Goal: Obtain resource: Download file/media

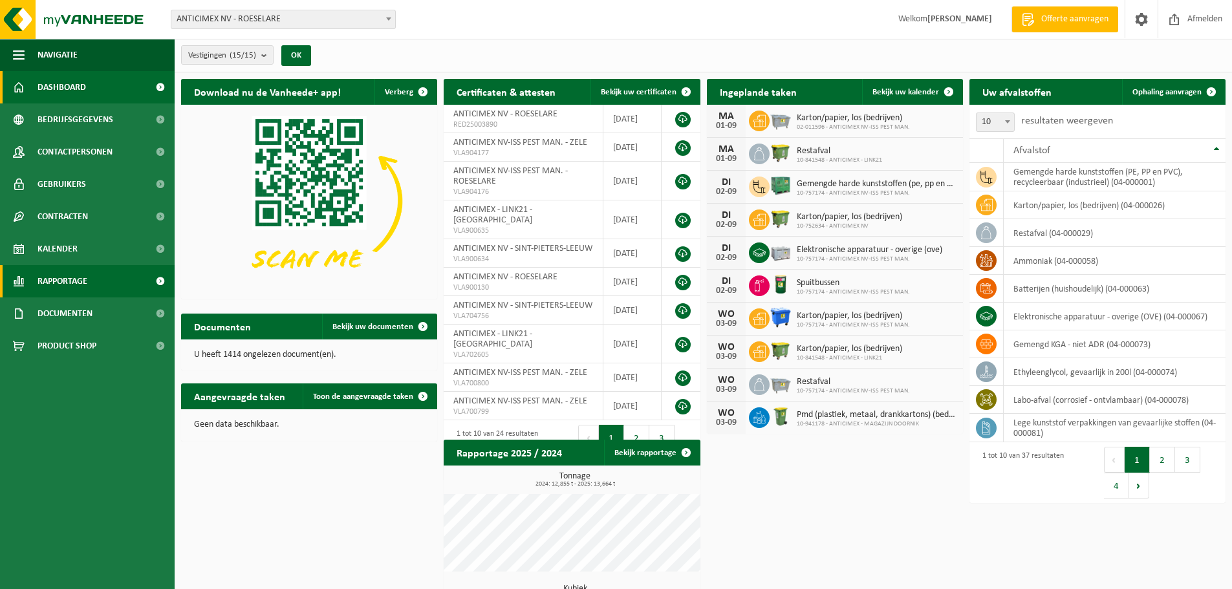
click at [96, 275] on link "Rapportage" at bounding box center [87, 281] width 175 height 32
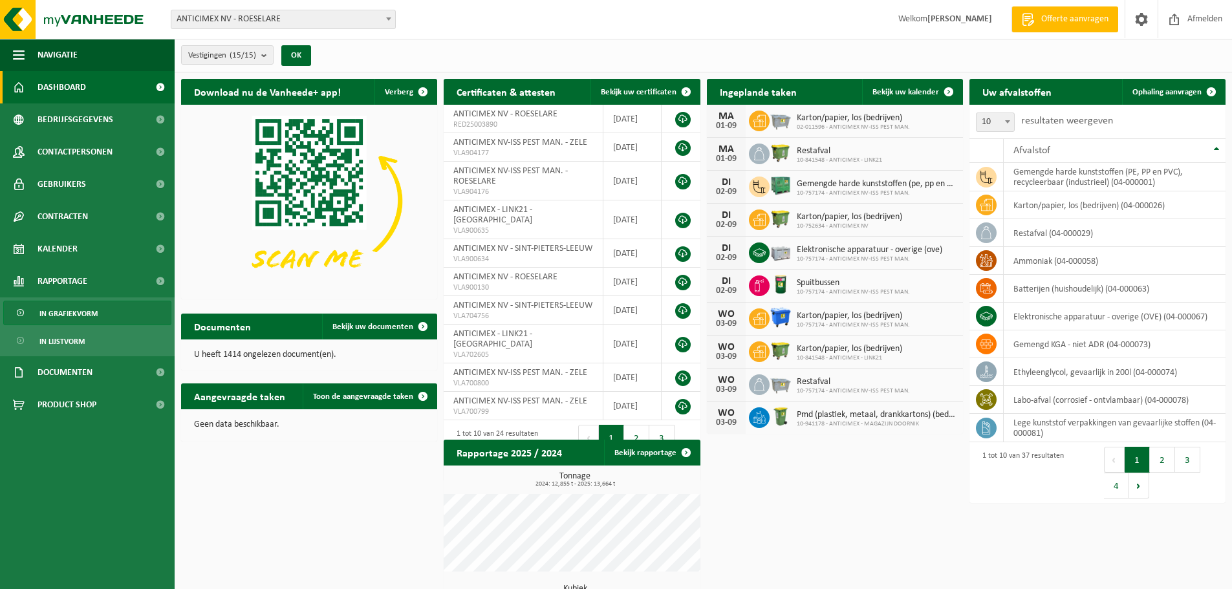
click at [87, 316] on span "In grafiekvorm" at bounding box center [68, 313] width 58 height 25
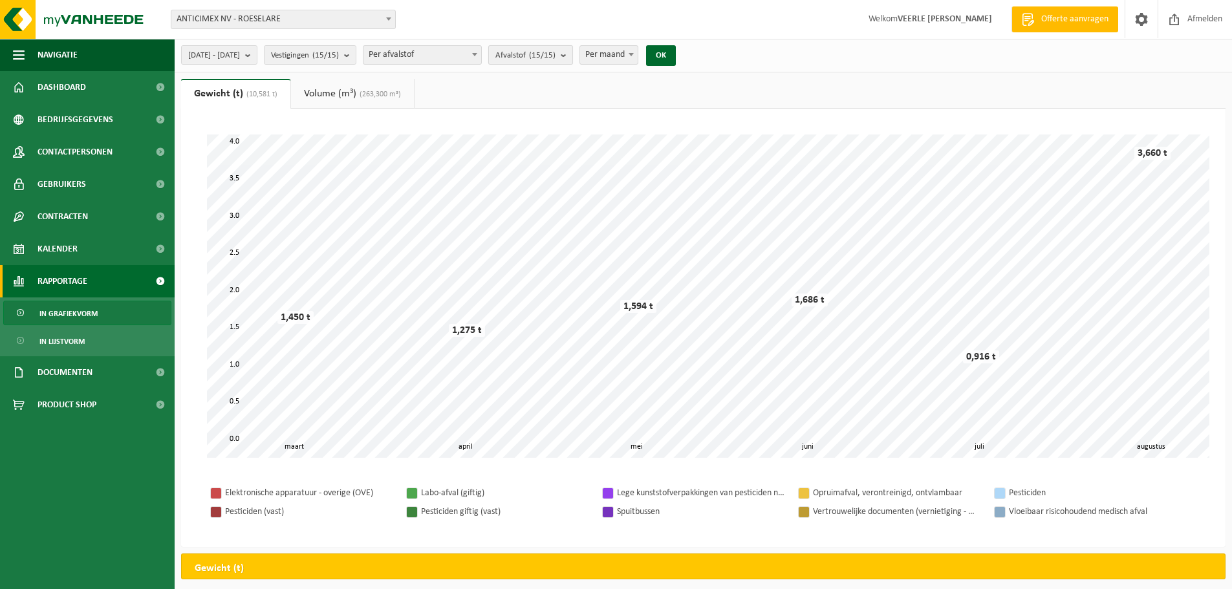
click at [556, 61] on span "Afvalstof (15/15)" at bounding box center [525, 55] width 60 height 19
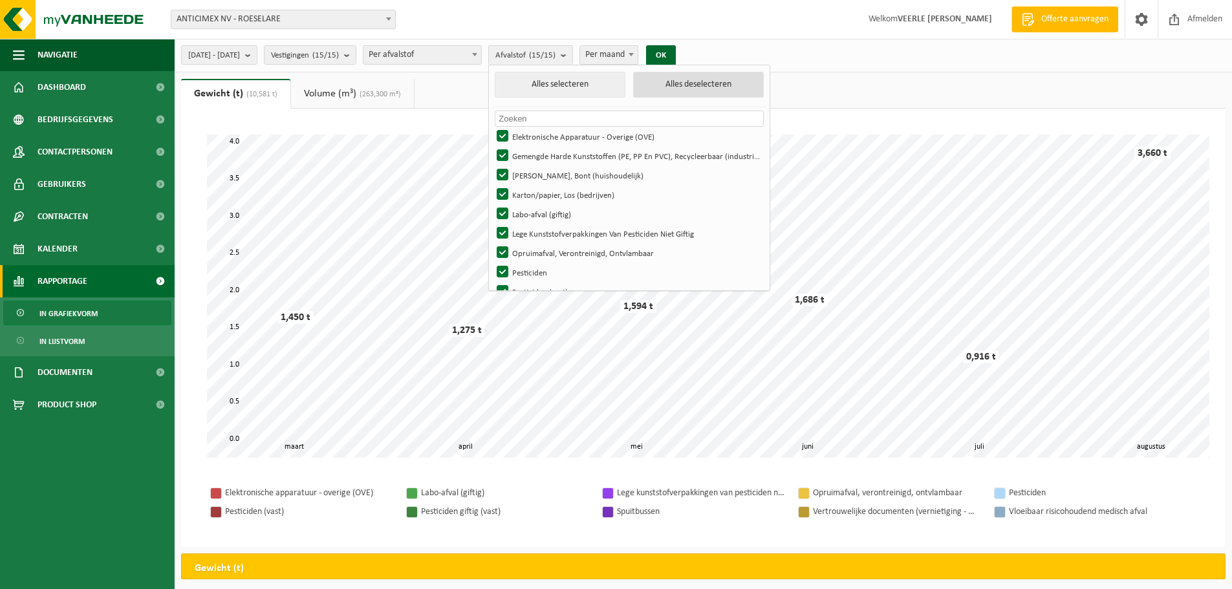
click at [723, 80] on button "Alles deselecteren" at bounding box center [698, 85] width 131 height 26
checkbox input "false"
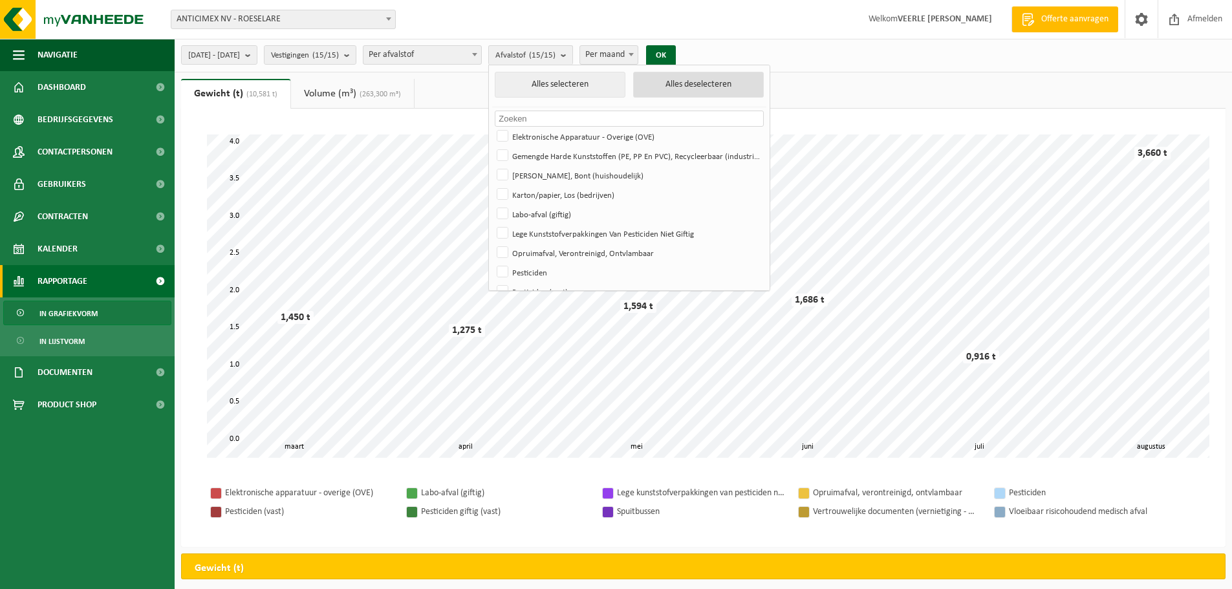
checkbox input "false"
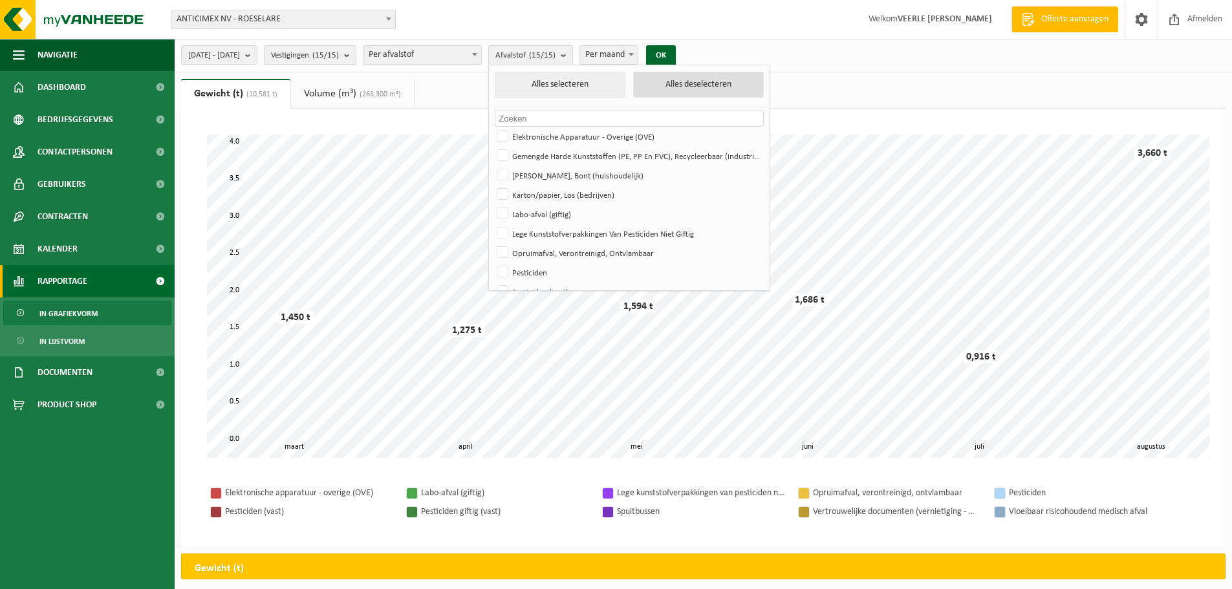
checkbox input "false"
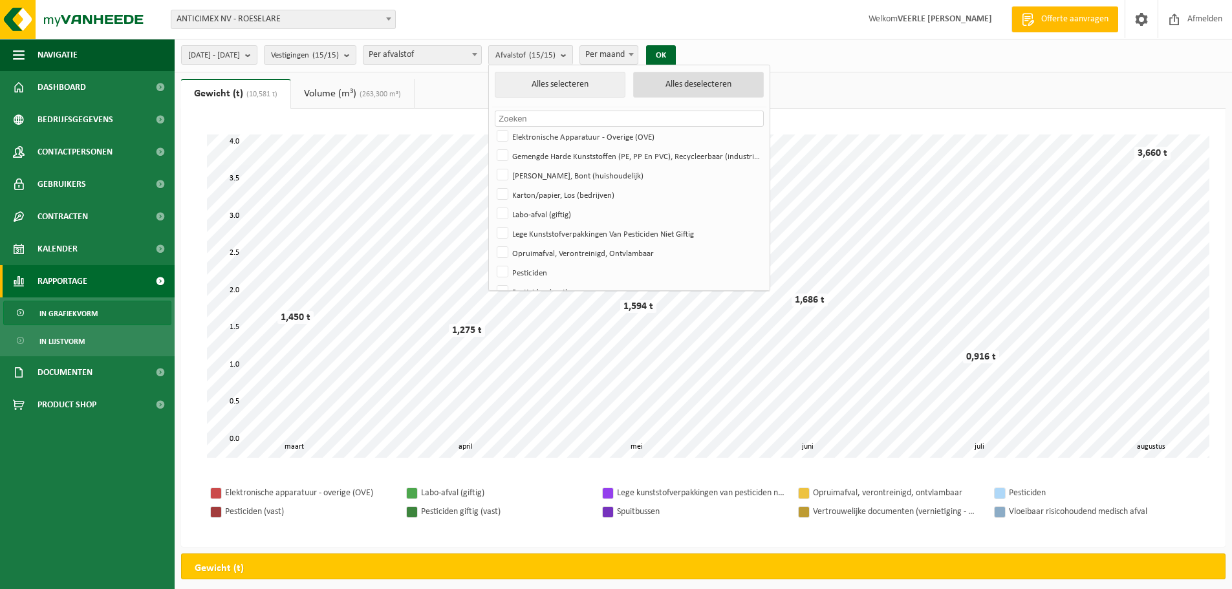
checkbox input "false"
click at [536, 266] on label "Pesticiden" at bounding box center [628, 272] width 269 height 19
click at [492, 263] on input "Pesticiden" at bounding box center [492, 262] width 1 height 1
checkbox input "true"
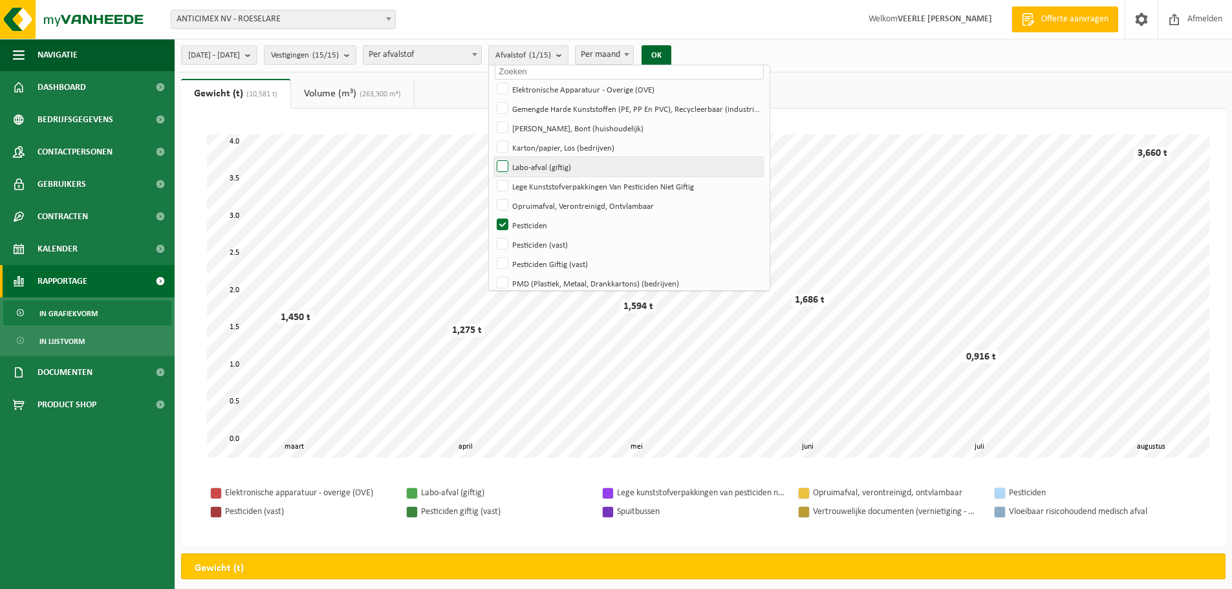
scroll to position [65, 0]
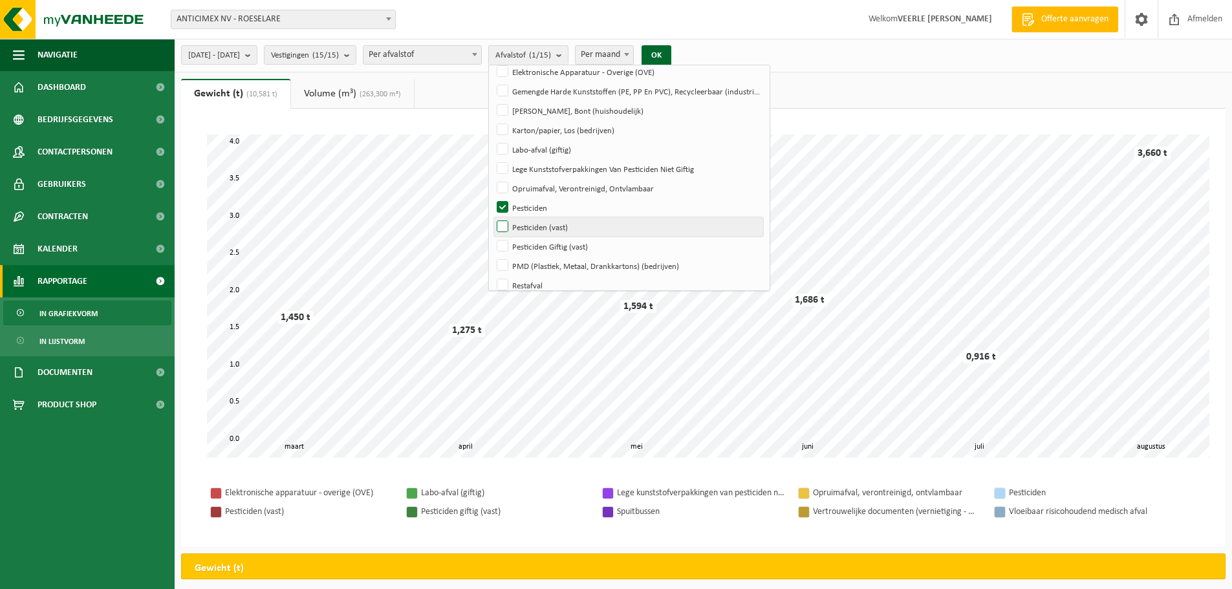
click at [548, 229] on label "Pesticiden (vast)" at bounding box center [628, 226] width 269 height 19
click at [492, 217] on input "Pesticiden (vast)" at bounding box center [492, 217] width 1 height 1
checkbox input "true"
click at [534, 248] on label "Pesticiden Giftig (vast)" at bounding box center [628, 246] width 269 height 19
click at [492, 237] on input "Pesticiden Giftig (vast)" at bounding box center [492, 236] width 1 height 1
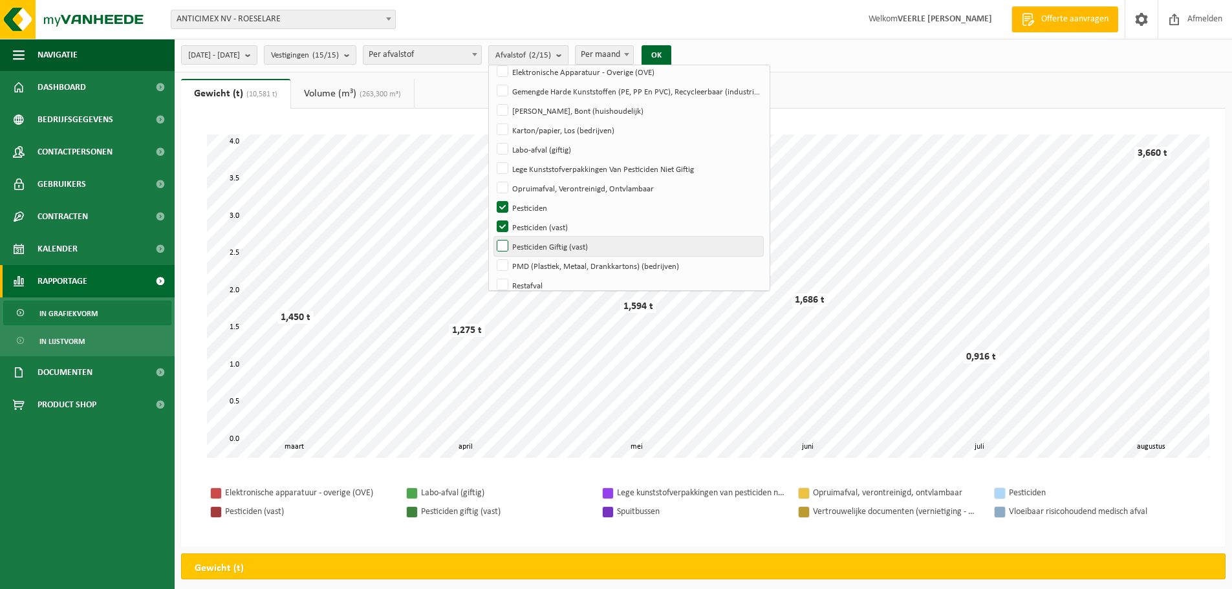
checkbox input "true"
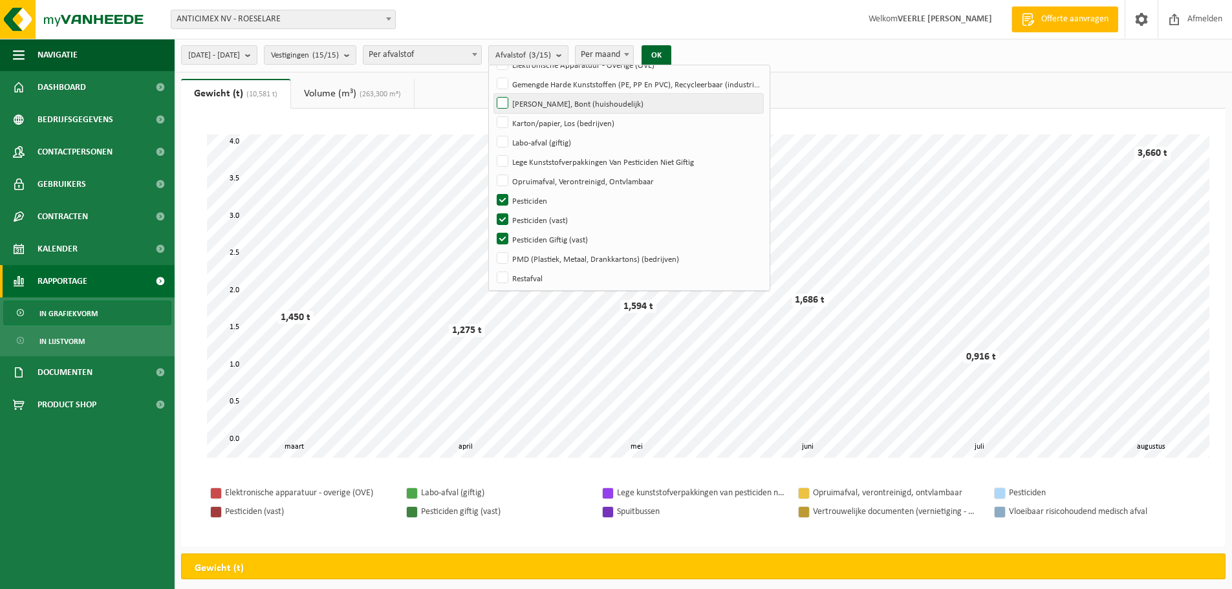
scroll to position [0, 0]
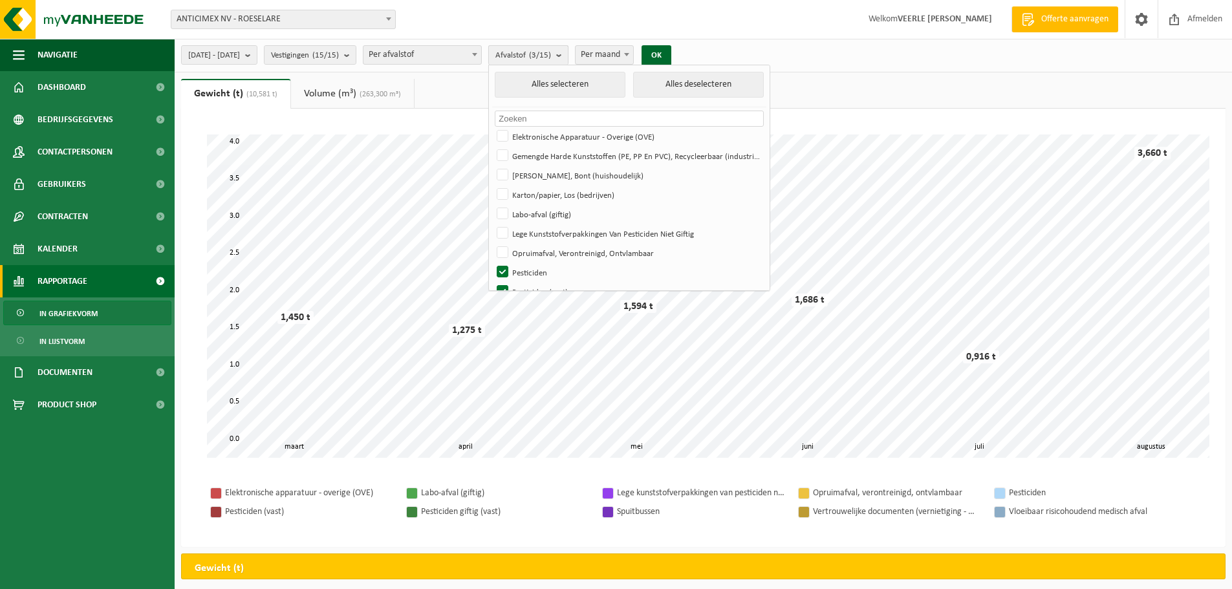
click at [551, 54] on count "(3/15)" at bounding box center [540, 55] width 22 height 8
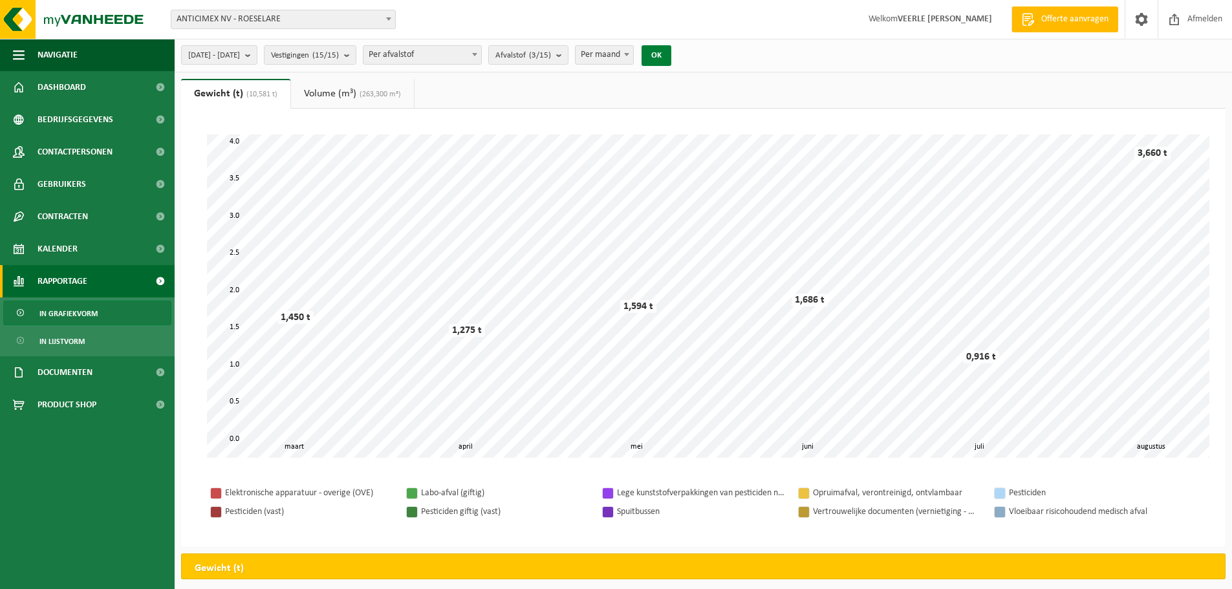
click at [671, 52] on button "OK" at bounding box center [657, 55] width 30 height 21
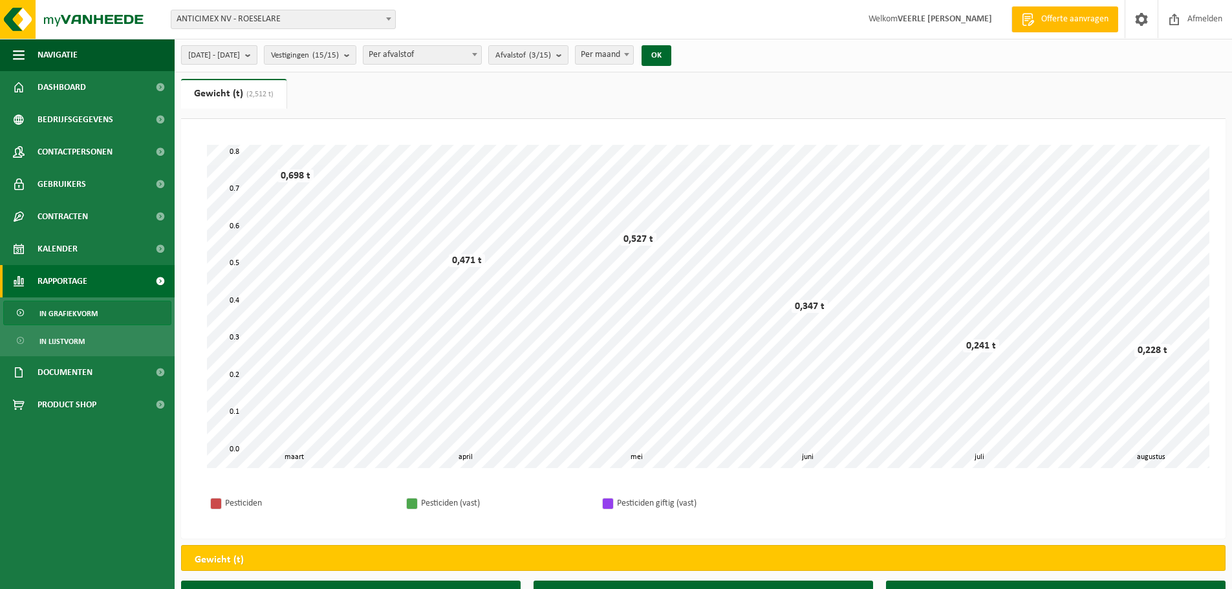
click at [257, 55] on b "submit" at bounding box center [251, 55] width 12 height 18
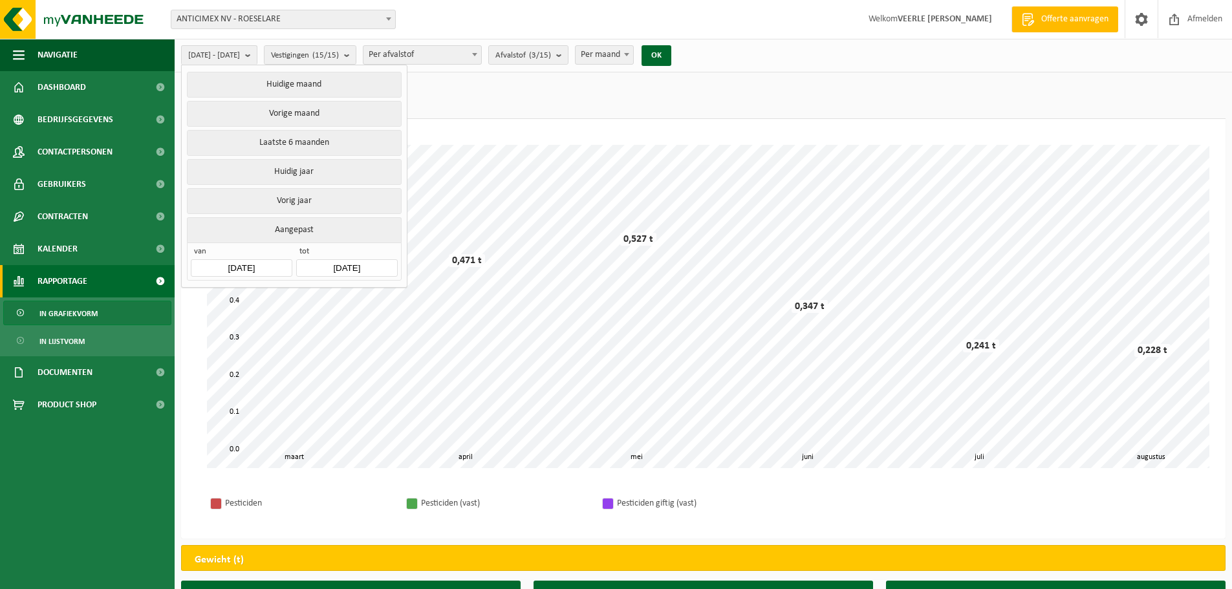
click at [298, 226] on button "Aangepast" at bounding box center [294, 229] width 214 height 25
click at [241, 260] on input "[DATE]" at bounding box center [241, 267] width 101 height 17
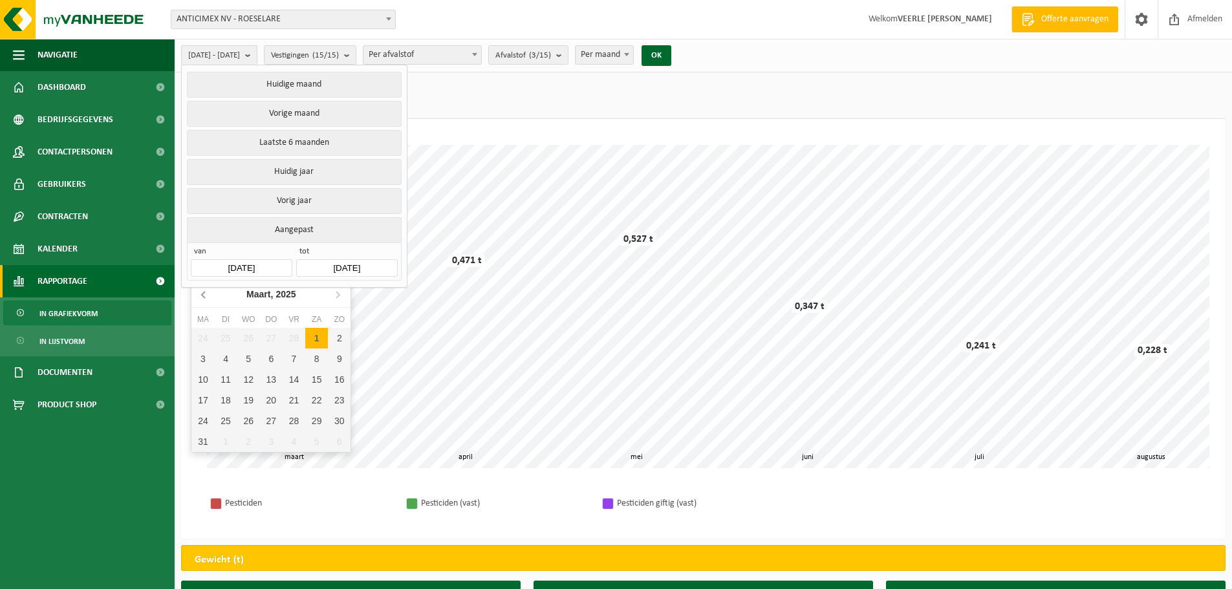
click at [199, 298] on icon at bounding box center [204, 294] width 21 height 21
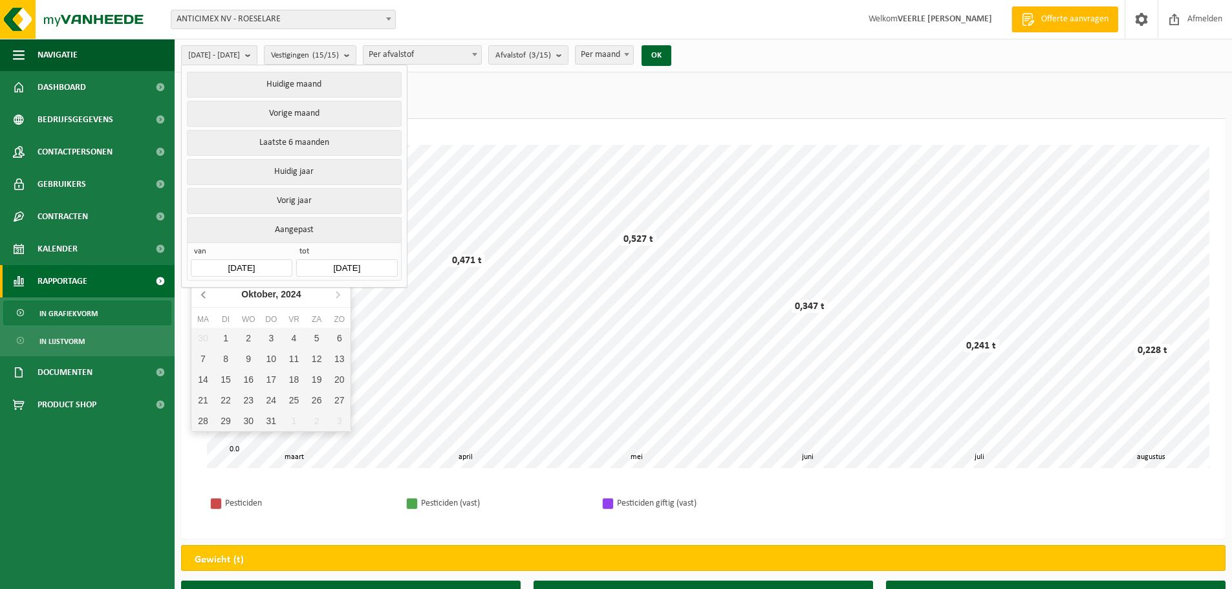
click at [199, 298] on icon at bounding box center [204, 294] width 21 height 21
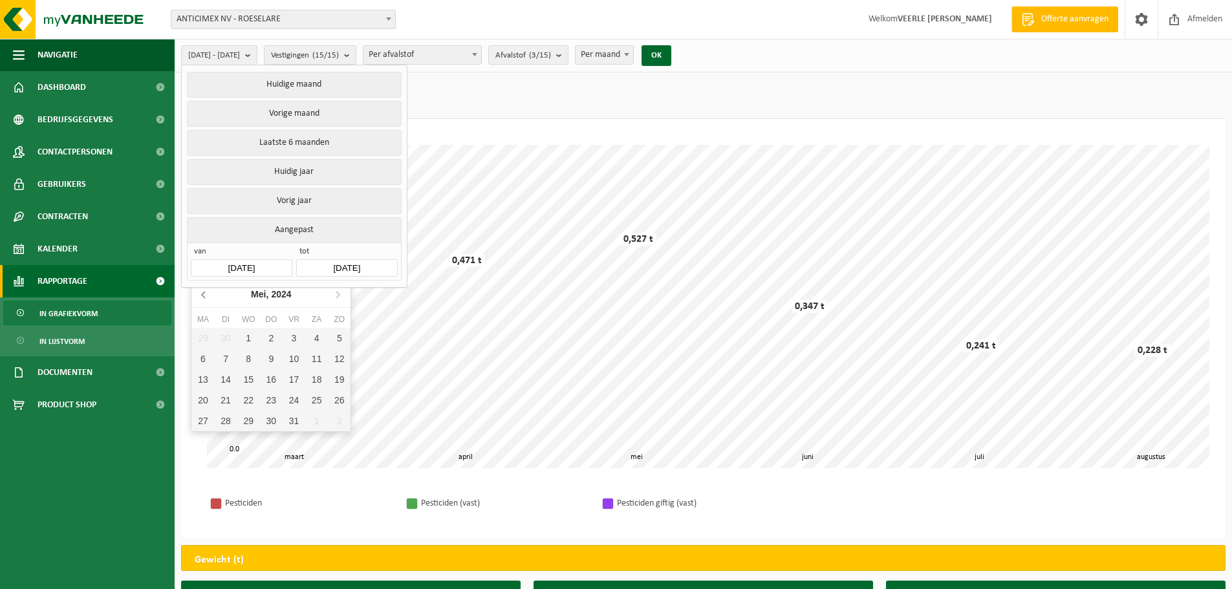
click at [199, 298] on icon at bounding box center [204, 294] width 21 height 21
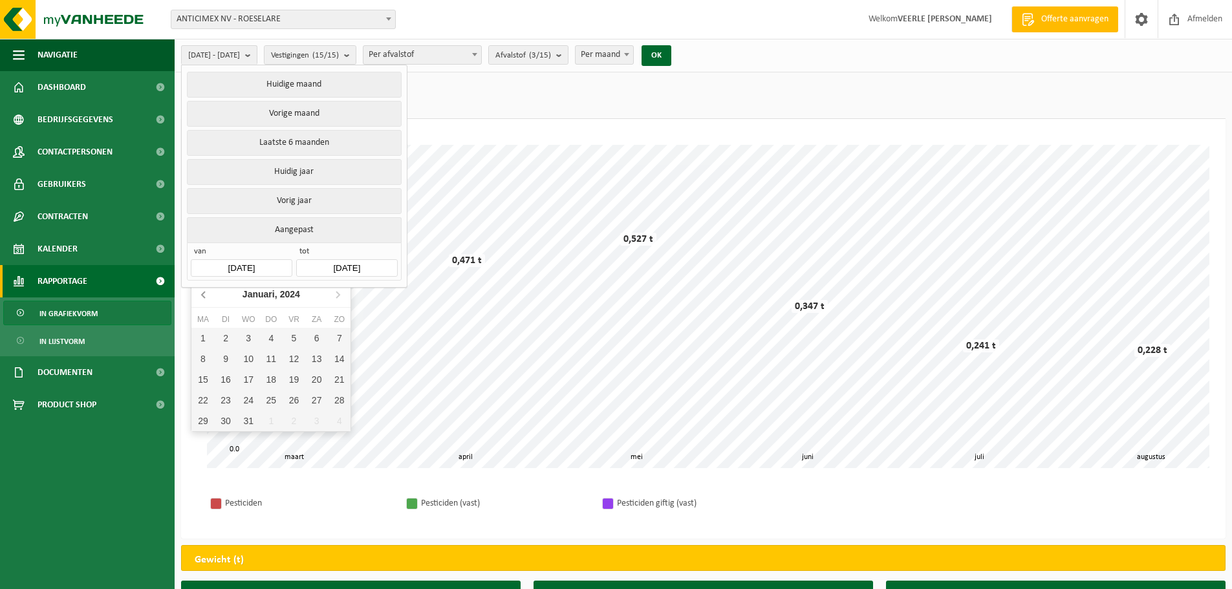
click at [199, 298] on icon at bounding box center [204, 294] width 21 height 21
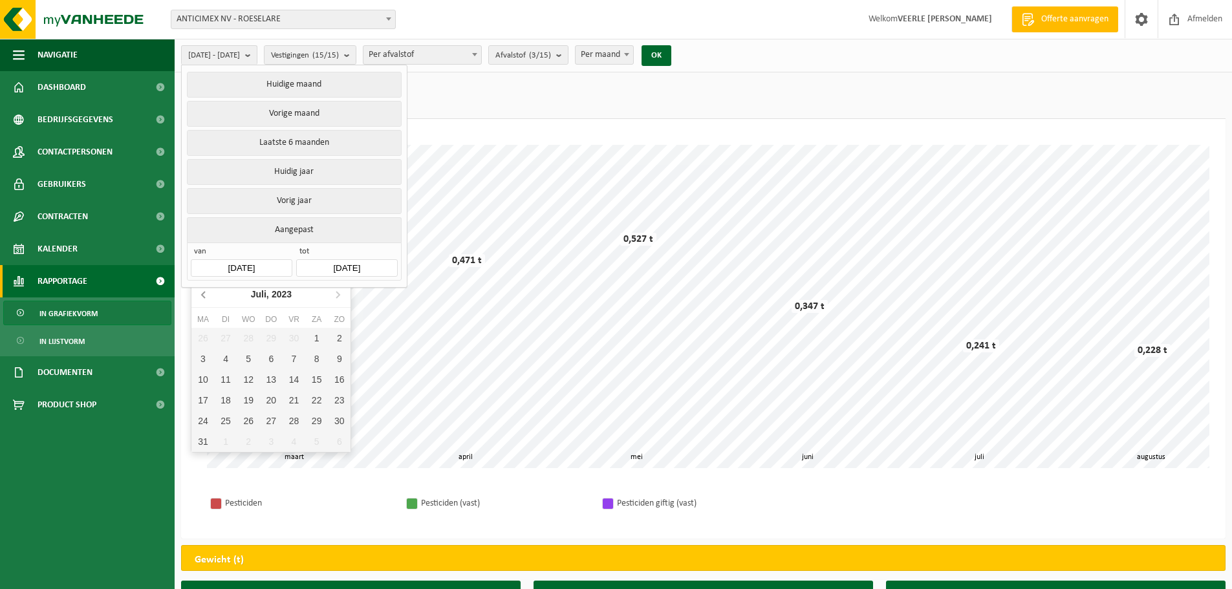
click at [199, 298] on icon at bounding box center [204, 294] width 21 height 21
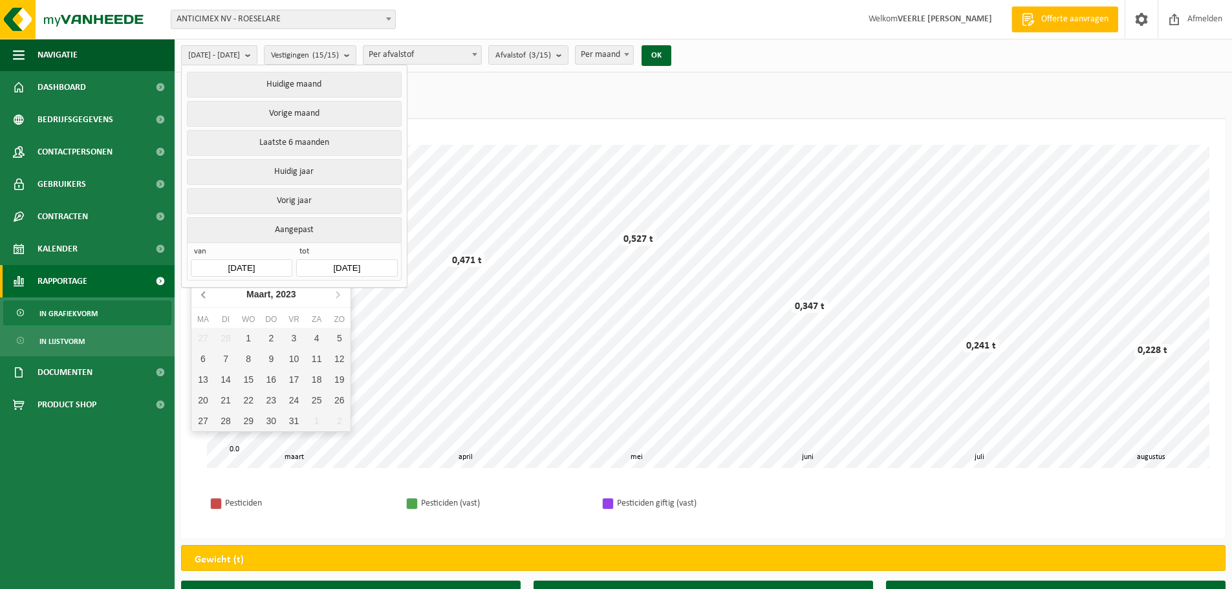
click at [199, 298] on icon at bounding box center [204, 294] width 21 height 21
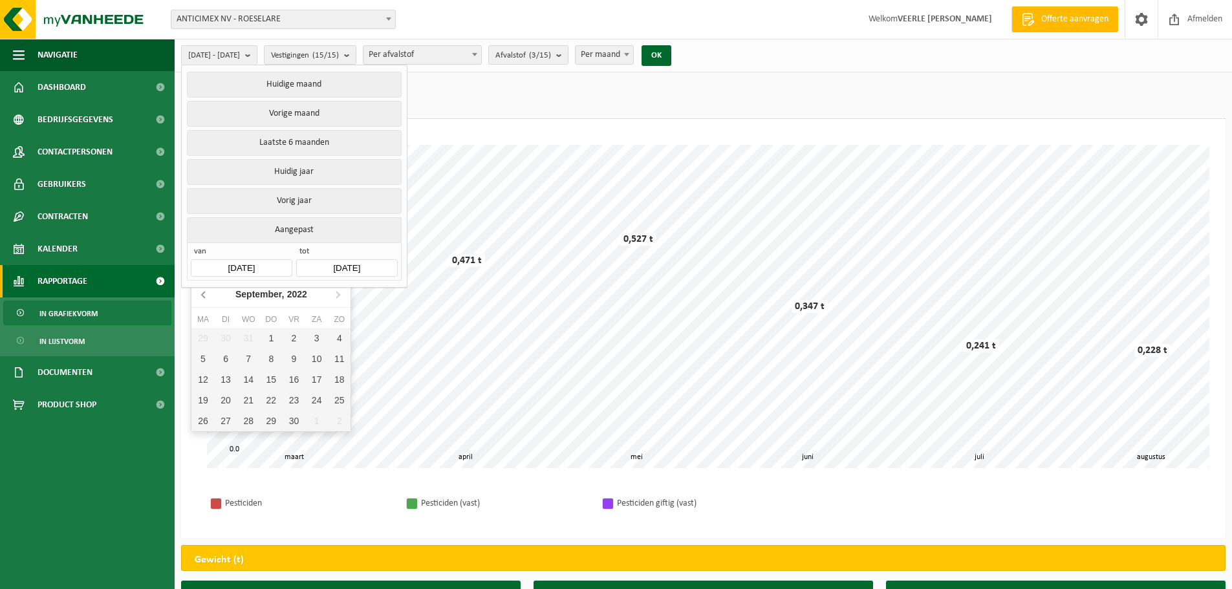
click at [199, 298] on icon at bounding box center [204, 294] width 21 height 21
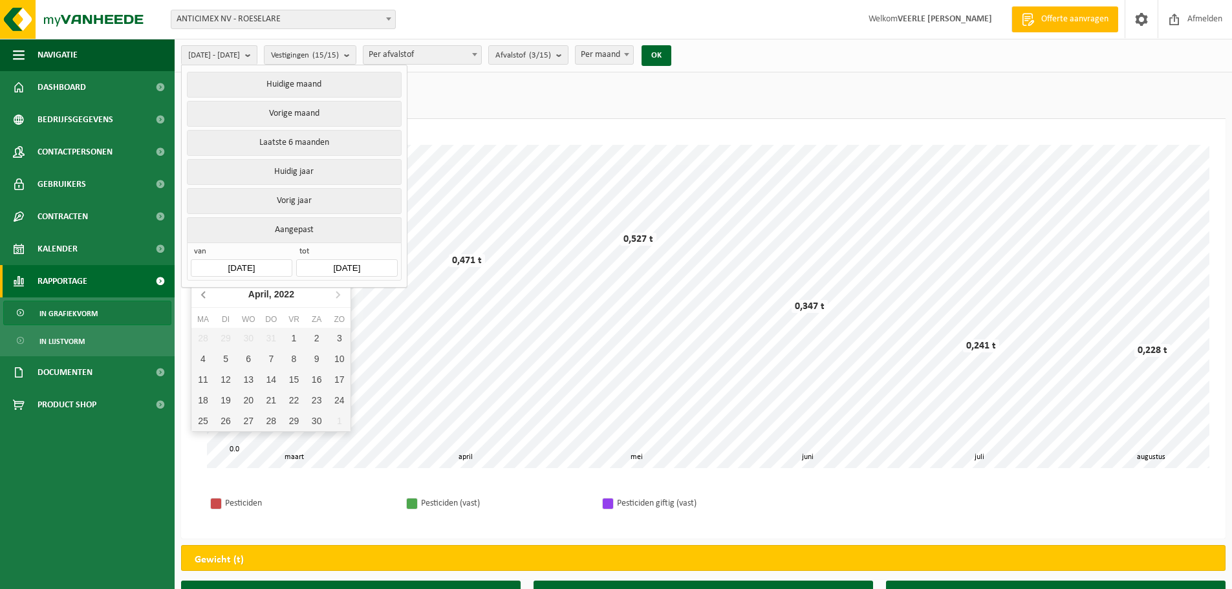
click at [199, 298] on icon at bounding box center [204, 294] width 21 height 21
click at [338, 292] on icon at bounding box center [337, 294] width 21 height 21
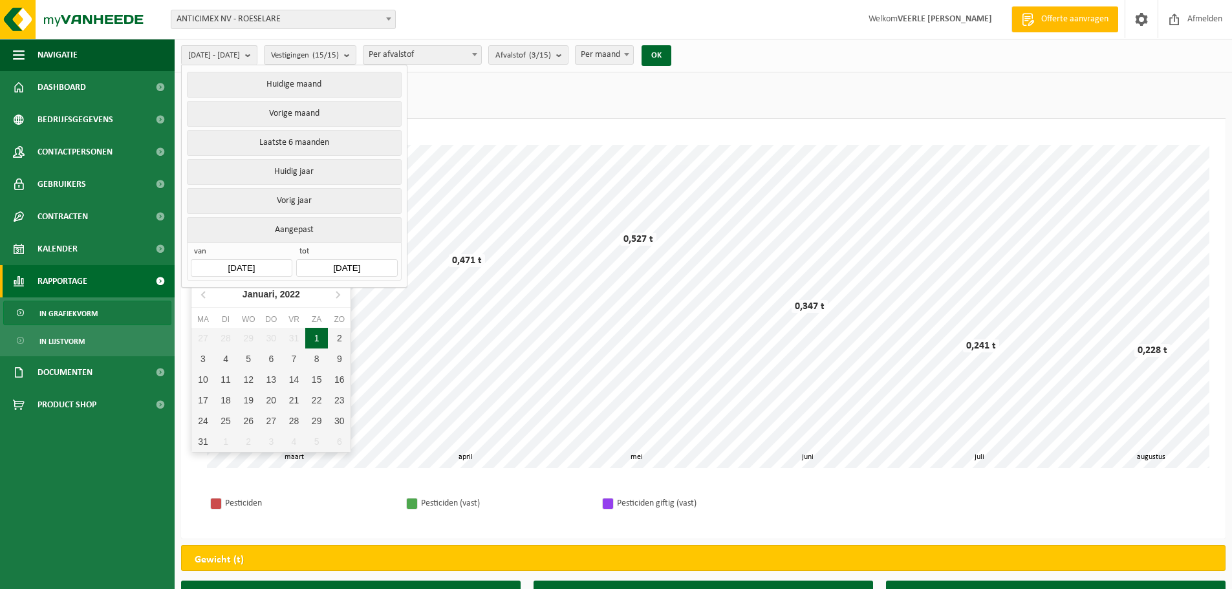
click at [320, 341] on div "1" at bounding box center [316, 338] width 23 height 21
type input "[DATE]"
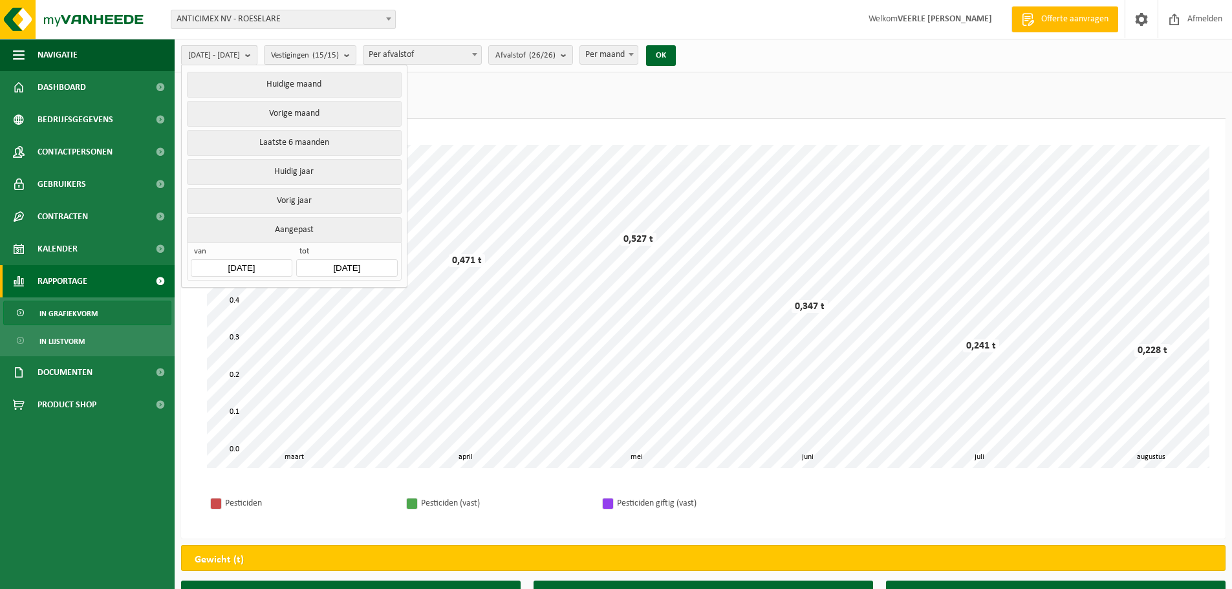
click at [240, 54] on span "[DATE] - [DATE]" at bounding box center [214, 55] width 52 height 19
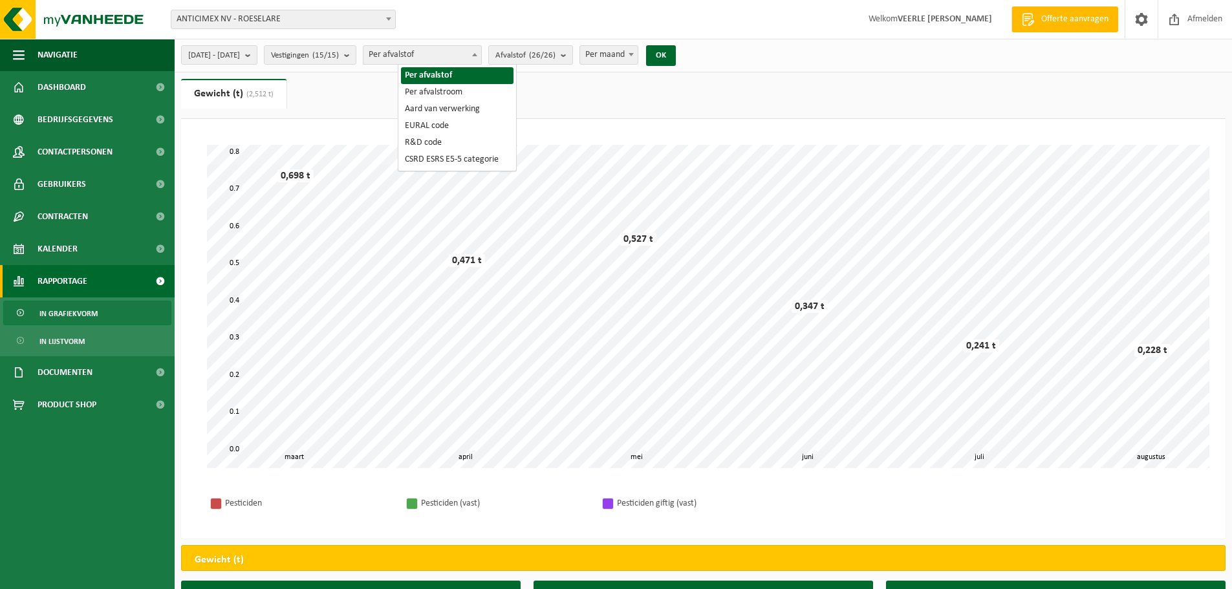
click at [462, 58] on span "Per afvalstof" at bounding box center [422, 55] width 118 height 18
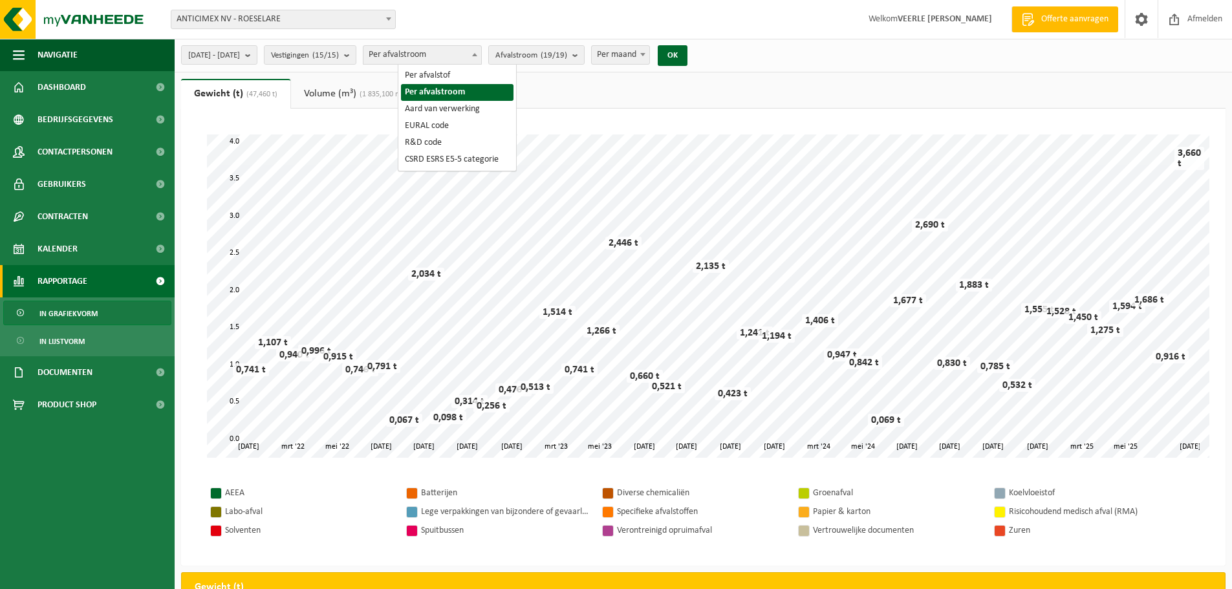
click at [443, 48] on span "Per afvalstroom" at bounding box center [422, 55] width 118 height 18
select select "1"
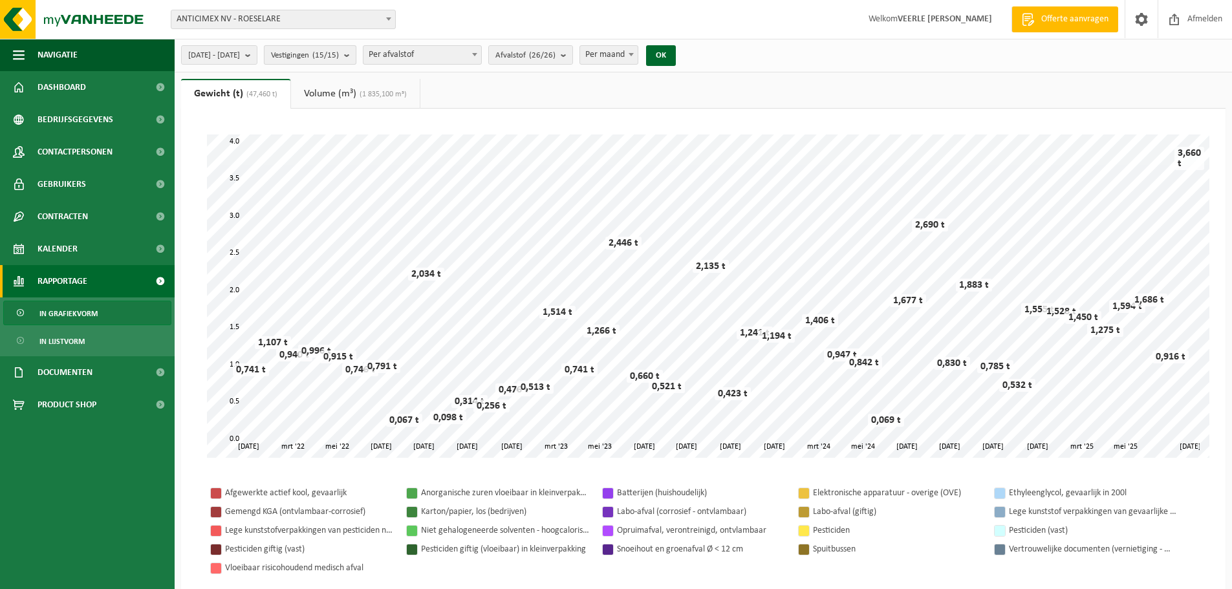
click at [356, 58] on button "Vestigingen (15/15)" at bounding box center [310, 54] width 92 height 19
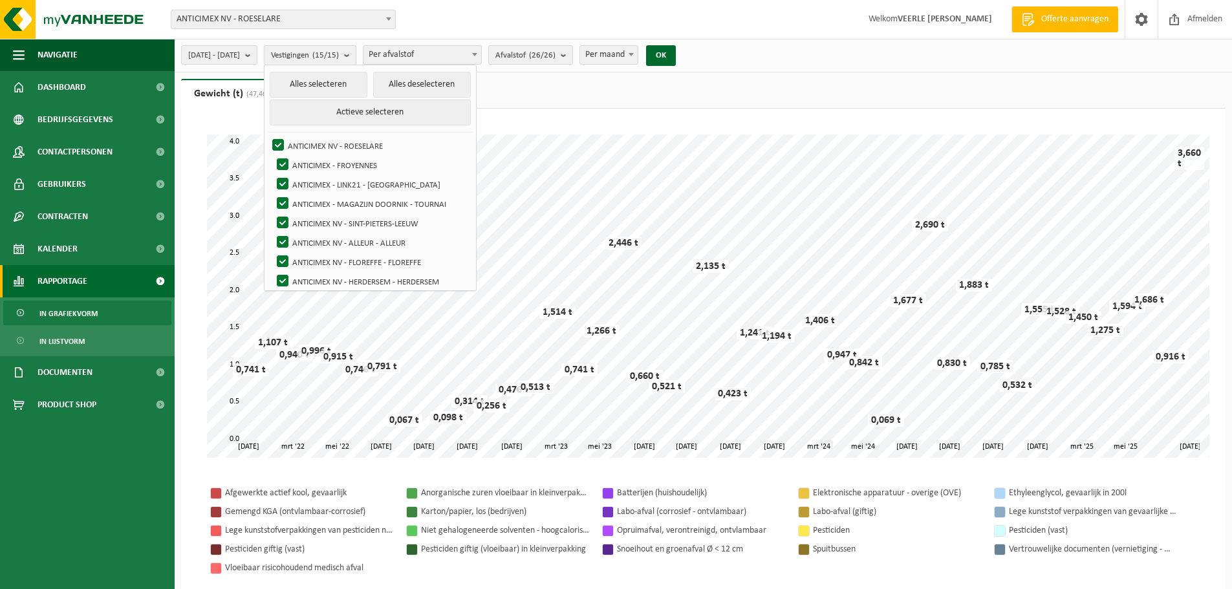
click at [356, 58] on button "Vestigingen (15/15)" at bounding box center [310, 54] width 92 height 19
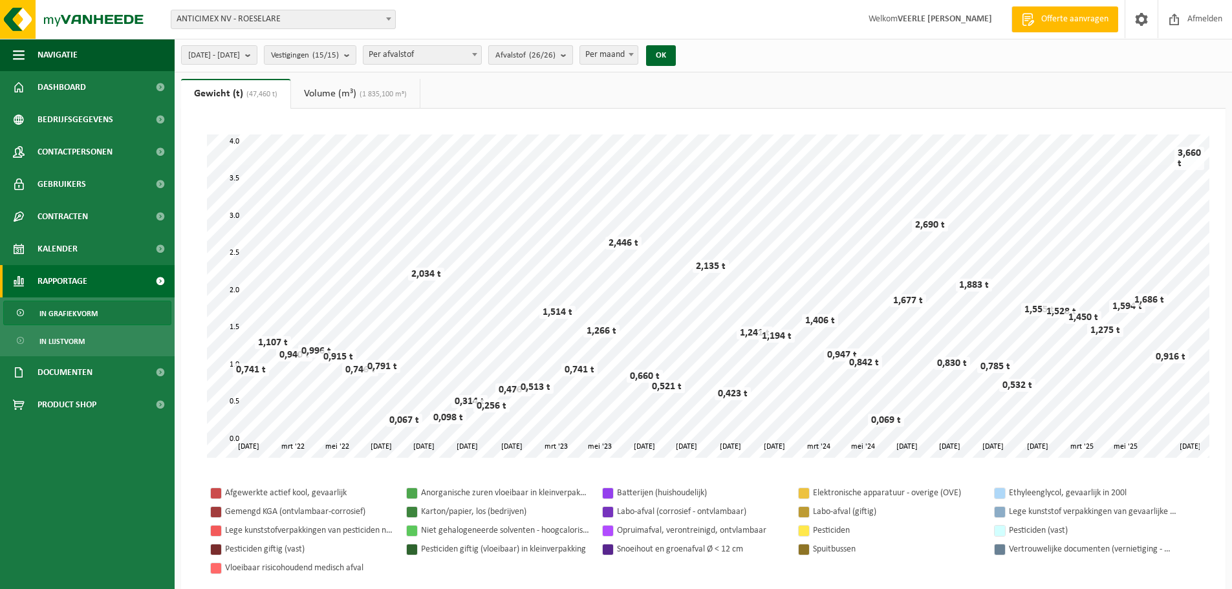
click at [543, 51] on span "Afvalstof (26/26)" at bounding box center [525, 55] width 60 height 19
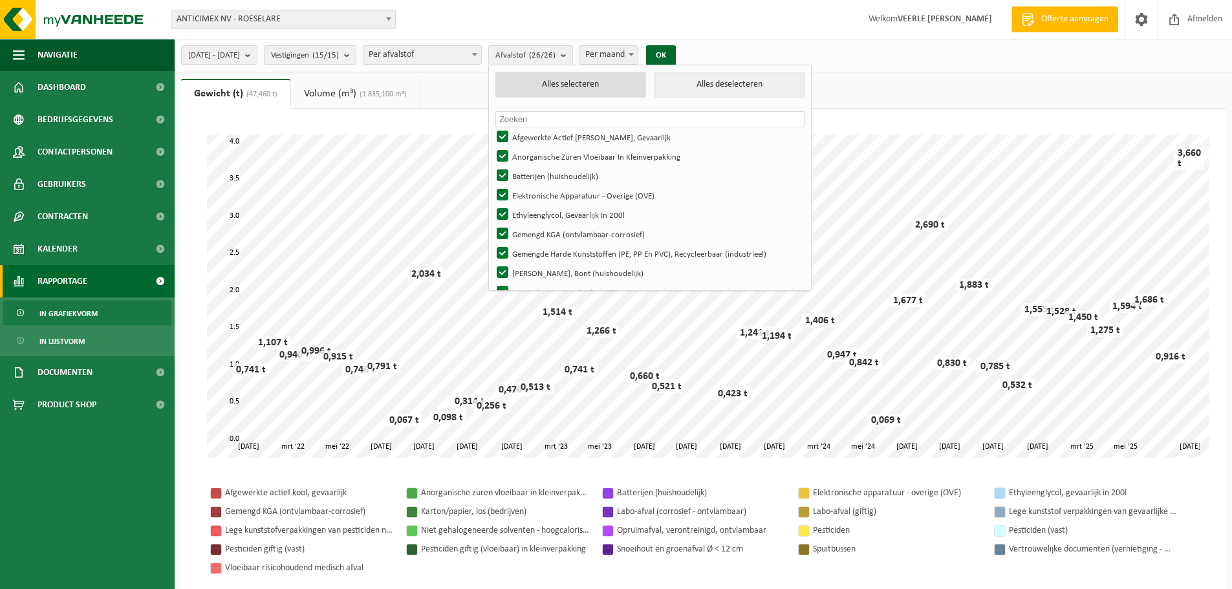
click at [621, 94] on button "Alles selecteren" at bounding box center [570, 85] width 151 height 26
click at [745, 84] on button "Alles deselecteren" at bounding box center [729, 85] width 151 height 26
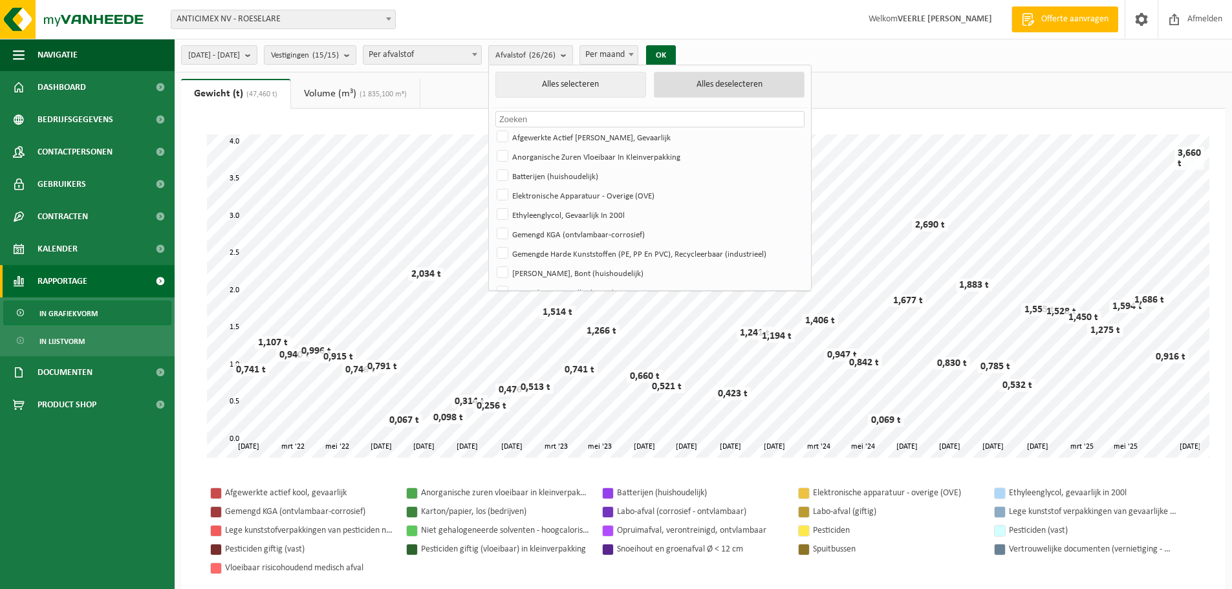
checkbox input "false"
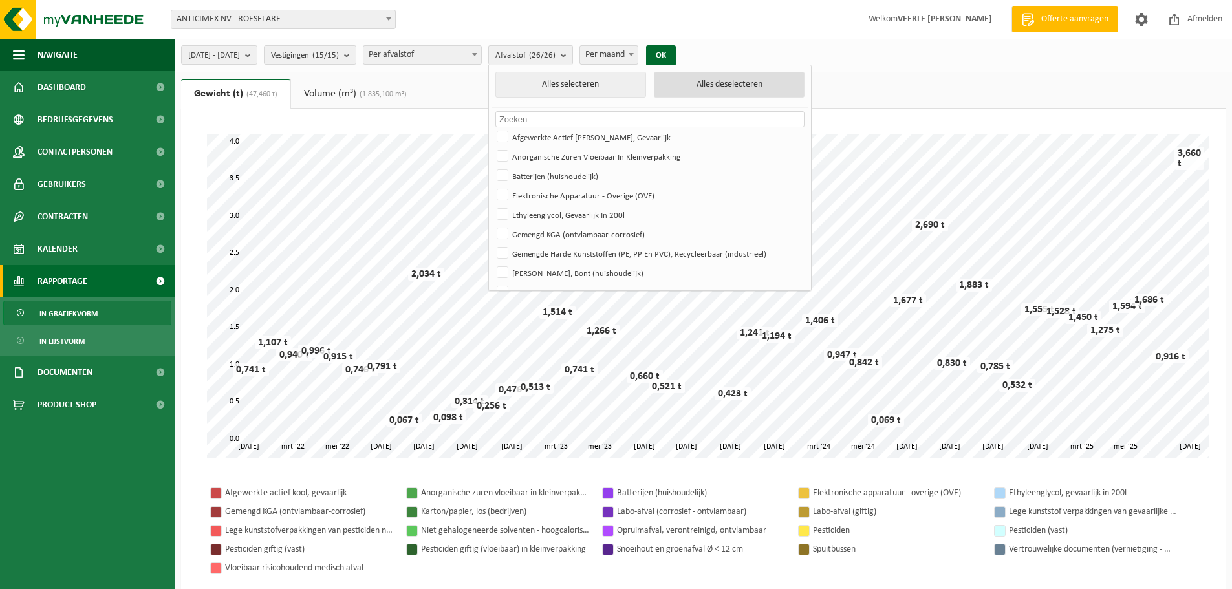
checkbox input "false"
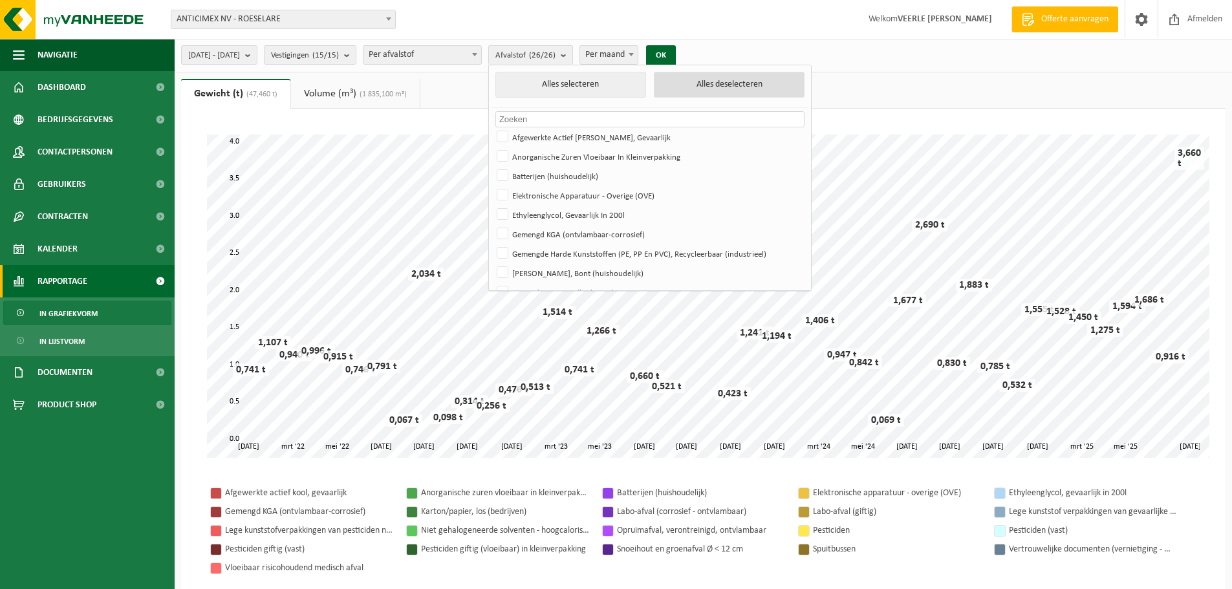
checkbox input "false"
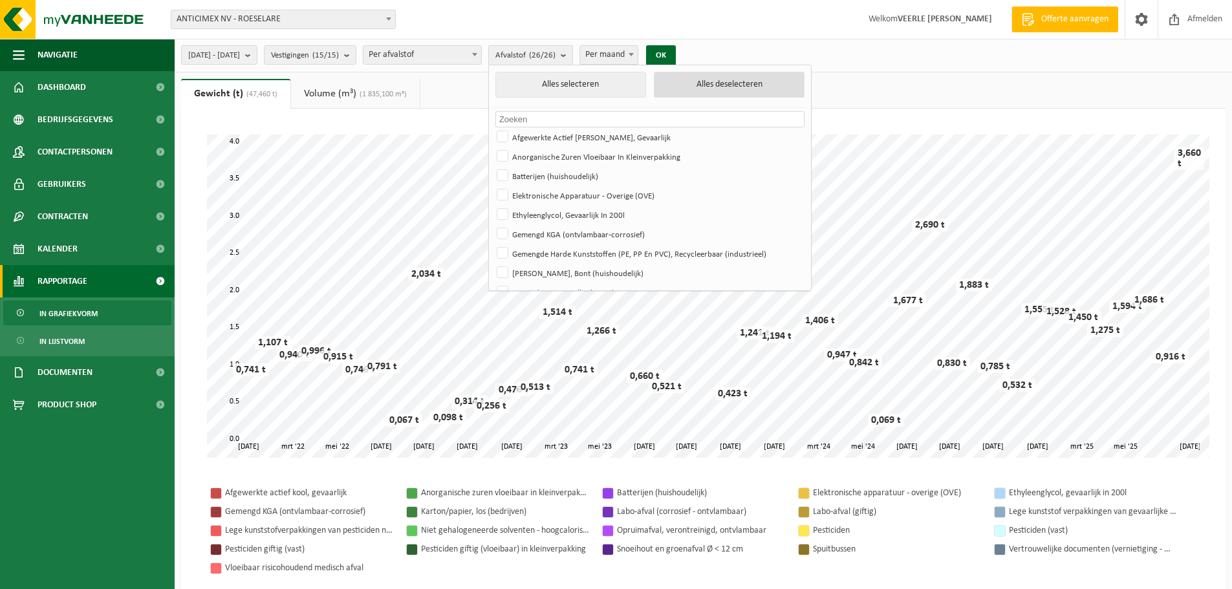
checkbox input "false"
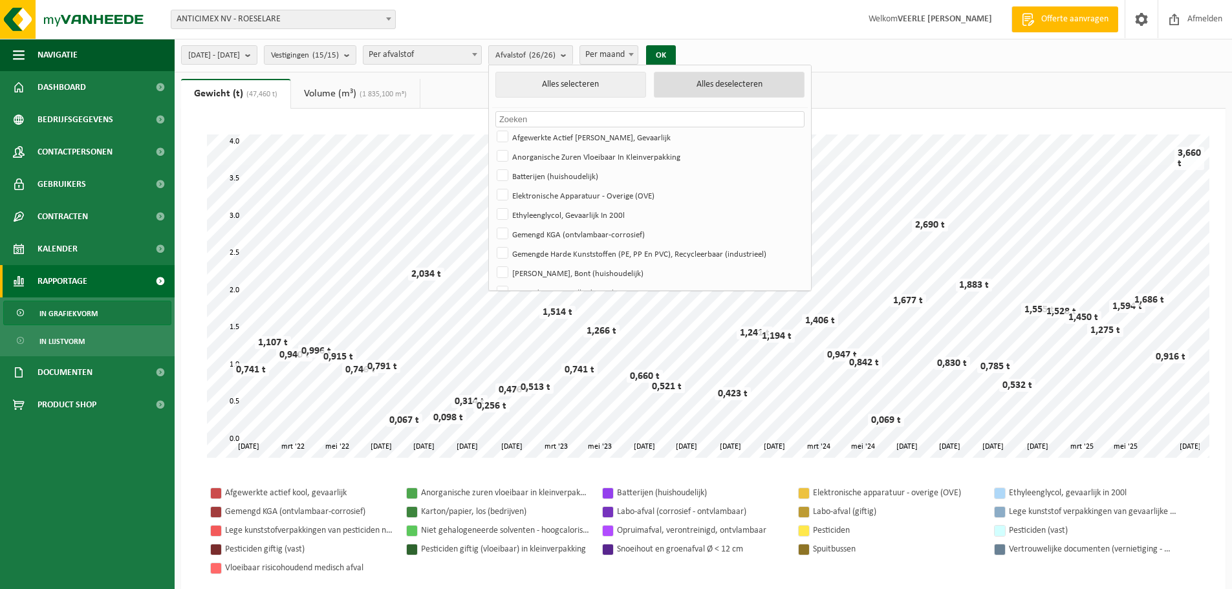
checkbox input "false"
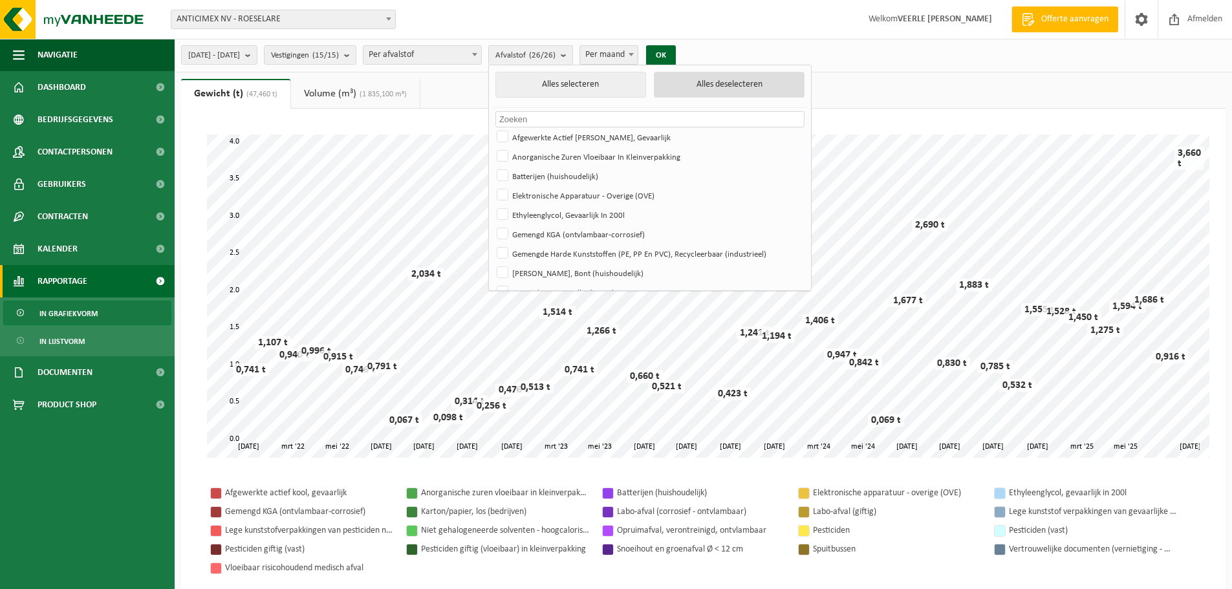
checkbox input "false"
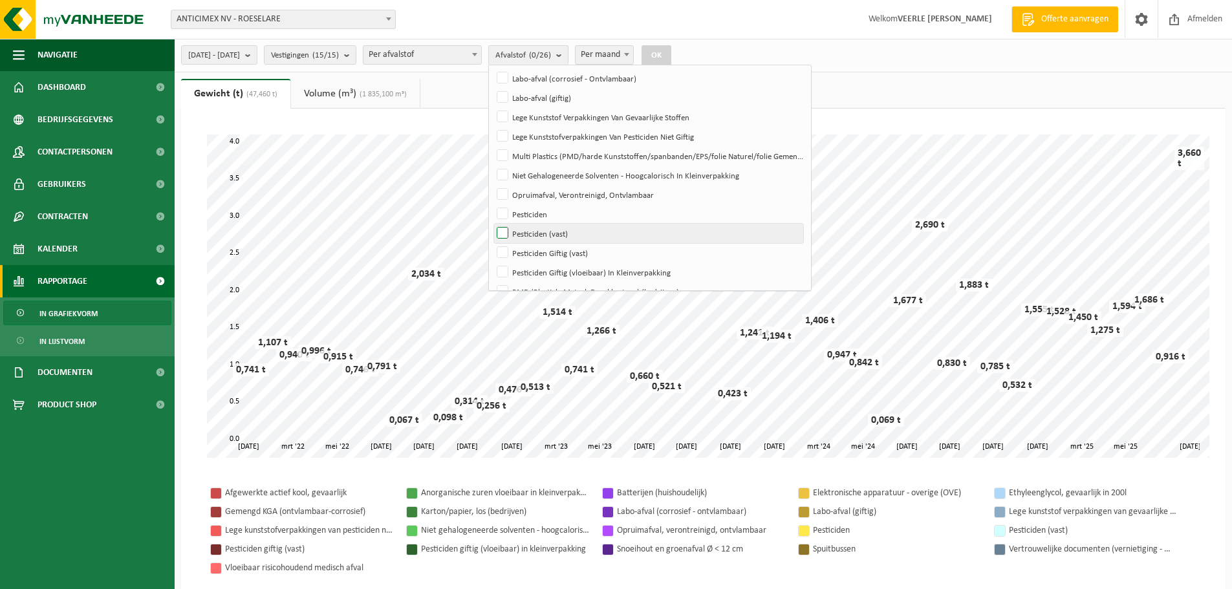
scroll to position [259, 0]
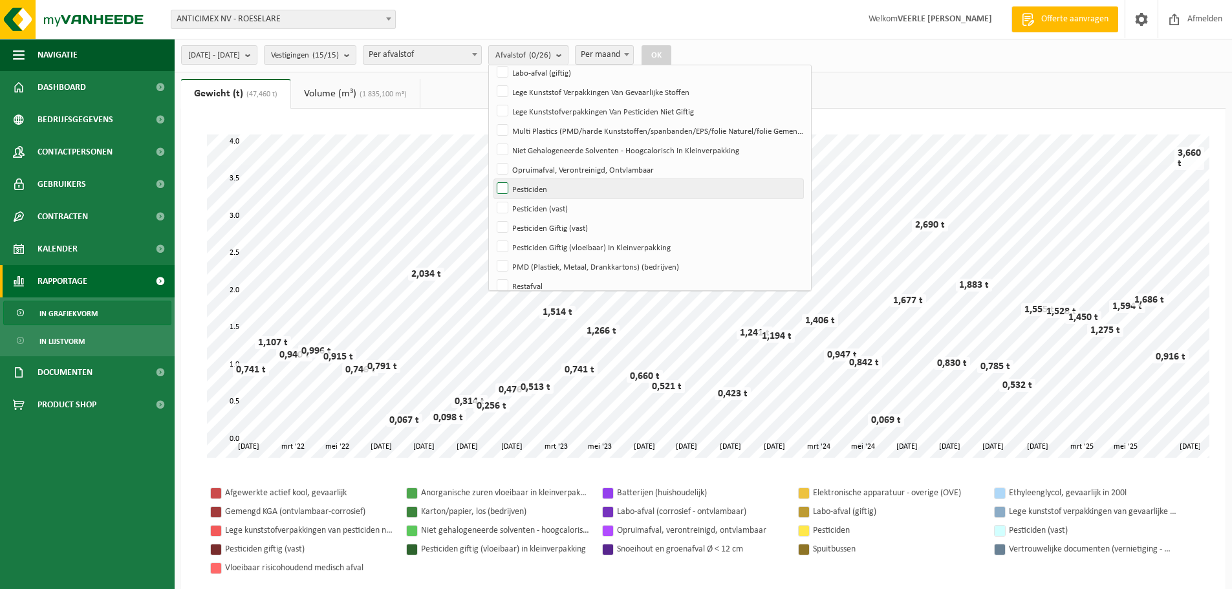
click at [541, 193] on label "Pesticiden" at bounding box center [648, 188] width 309 height 19
click at [492, 179] on input "Pesticiden" at bounding box center [492, 179] width 1 height 1
checkbox input "true"
click at [539, 209] on label "Pesticiden (vast)" at bounding box center [648, 208] width 309 height 19
click at [492, 199] on input "Pesticiden (vast)" at bounding box center [492, 198] width 1 height 1
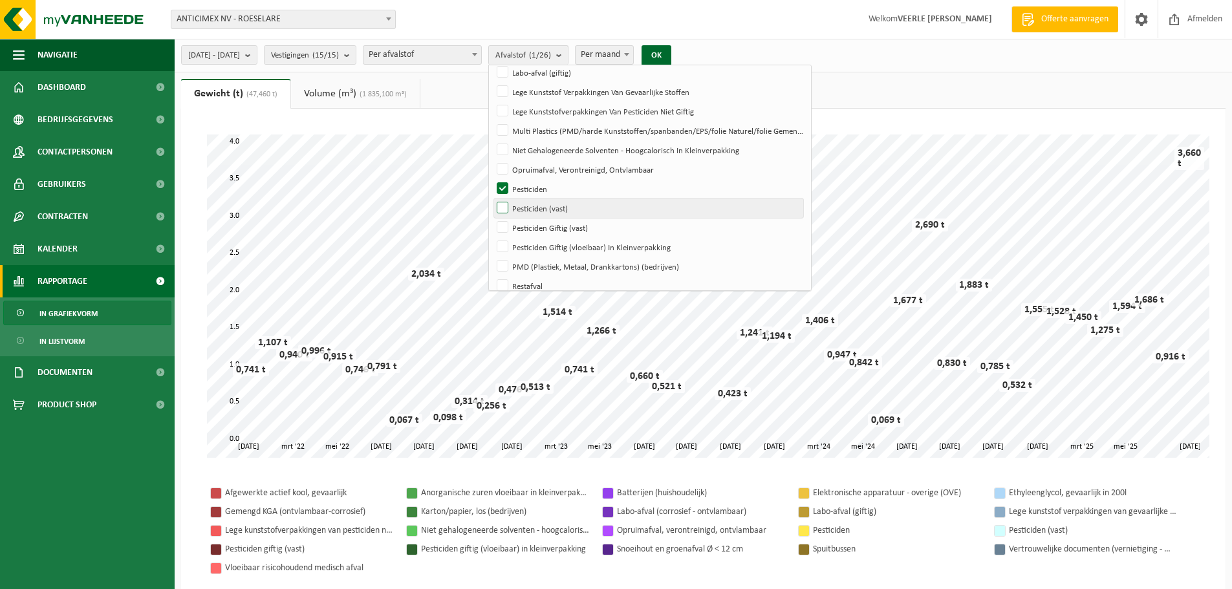
checkbox input "true"
click at [535, 223] on label "Pesticiden Giftig (vast)" at bounding box center [648, 227] width 309 height 19
click at [492, 218] on input "Pesticiden Giftig (vast)" at bounding box center [492, 217] width 1 height 1
checkbox input "true"
click at [551, 55] on span "Afvalstof (3/26)" at bounding box center [523, 55] width 56 height 19
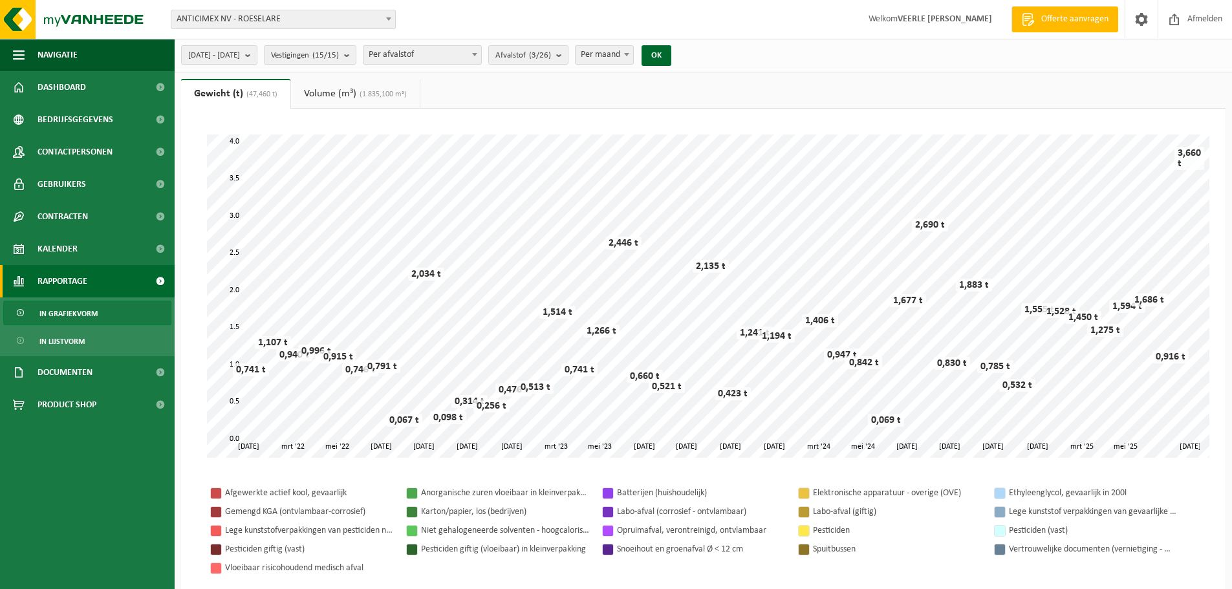
click at [633, 51] on span "Per maand" at bounding box center [605, 55] width 58 height 18
click at [671, 49] on button "OK" at bounding box center [657, 55] width 30 height 21
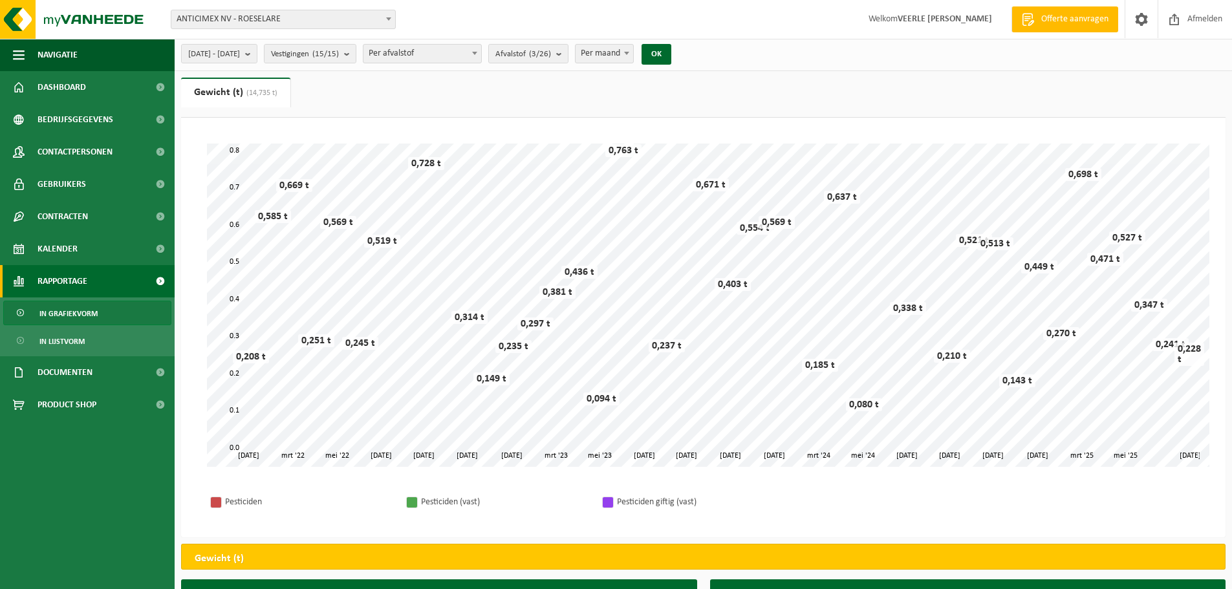
scroll to position [0, 0]
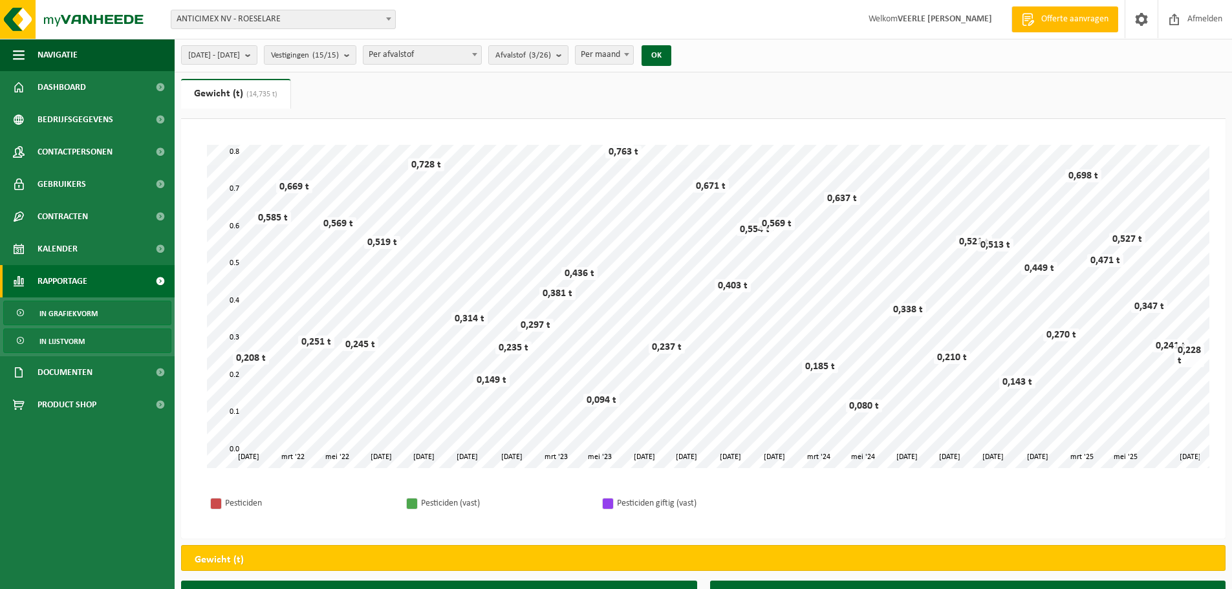
drag, startPoint x: 104, startPoint y: 354, endPoint x: 110, endPoint y: 345, distance: 11.3
click at [104, 354] on ul "In grafiekvorm In lijstvorm" at bounding box center [87, 327] width 175 height 59
click at [110, 343] on link "In lijstvorm" at bounding box center [87, 341] width 168 height 25
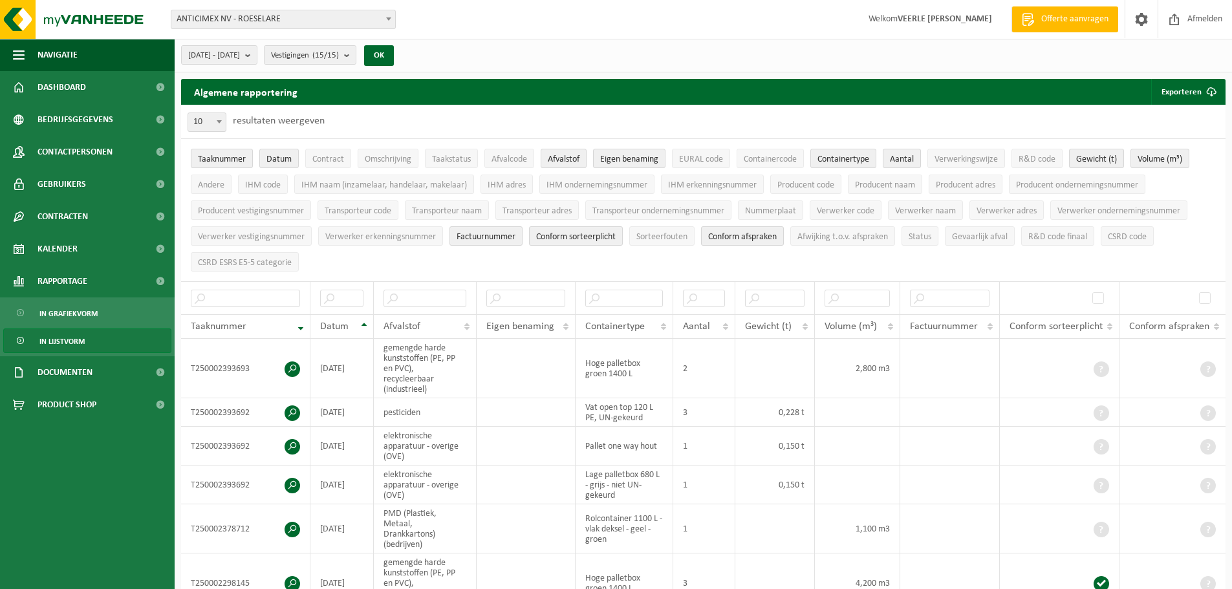
click at [218, 122] on b at bounding box center [219, 121] width 5 height 3
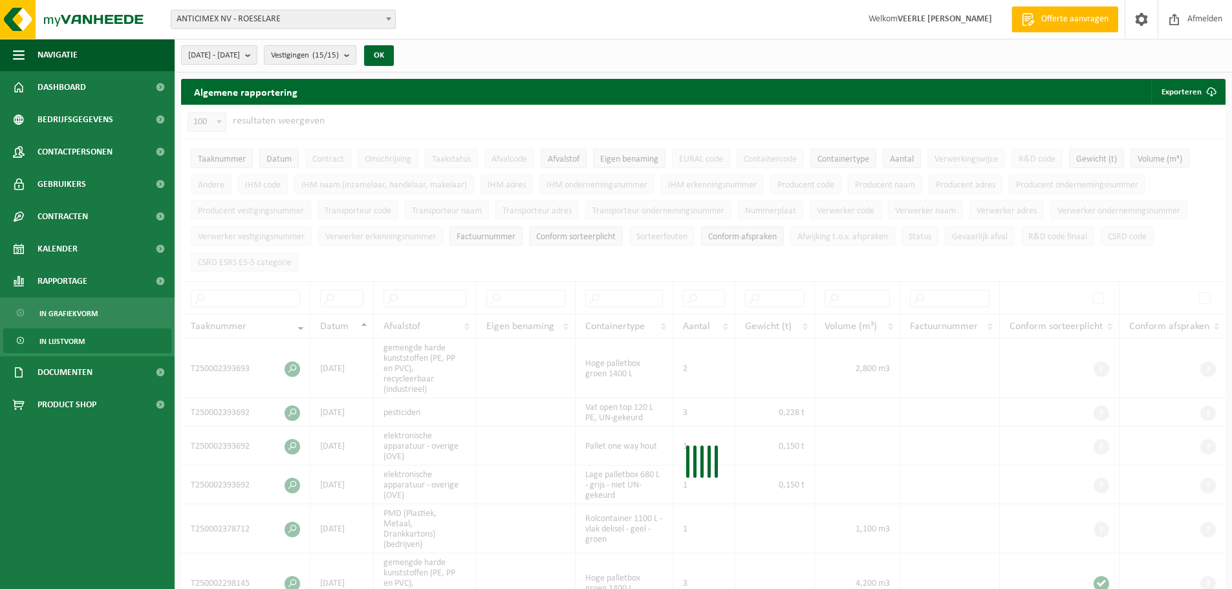
select select "100"
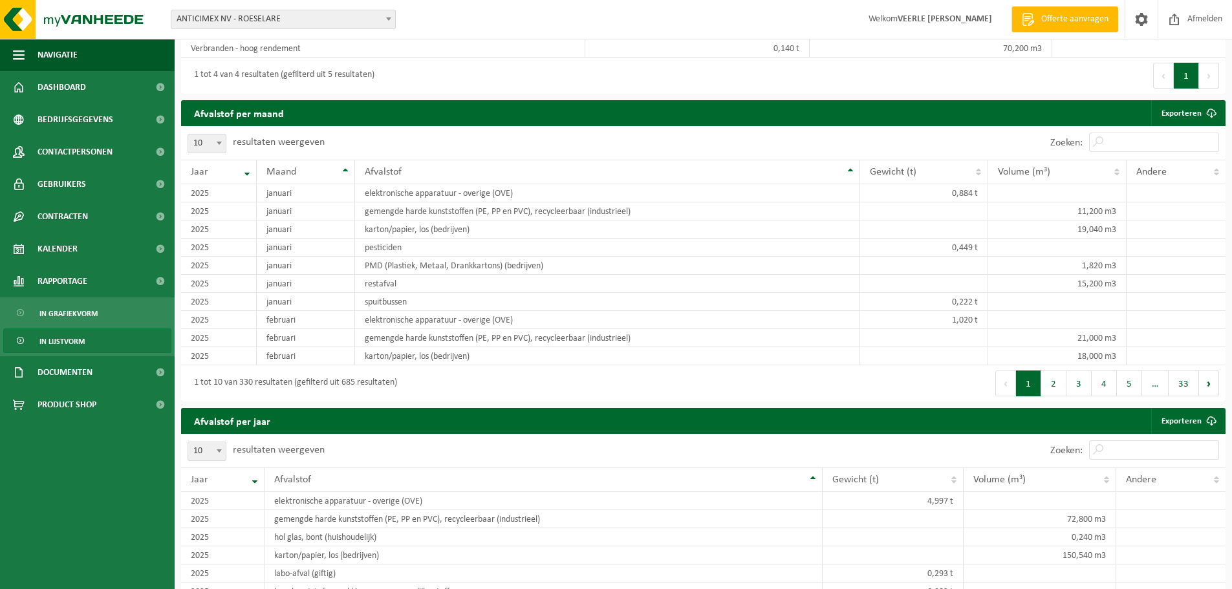
scroll to position [4756, 0]
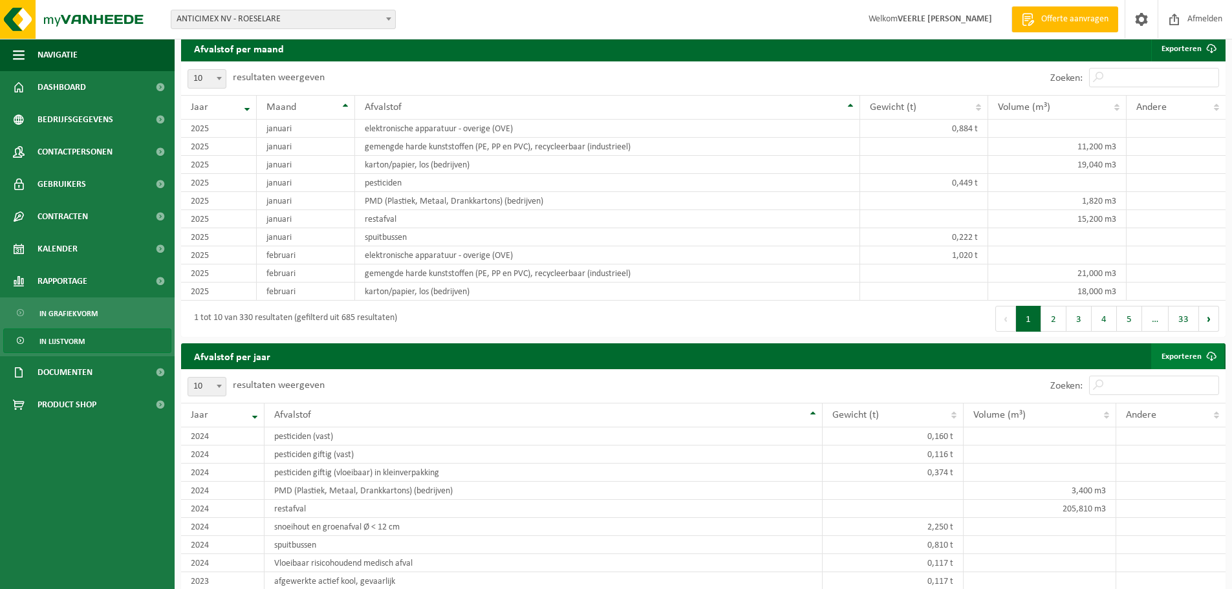
click at [1171, 343] on link "Exporteren" at bounding box center [1187, 356] width 73 height 26
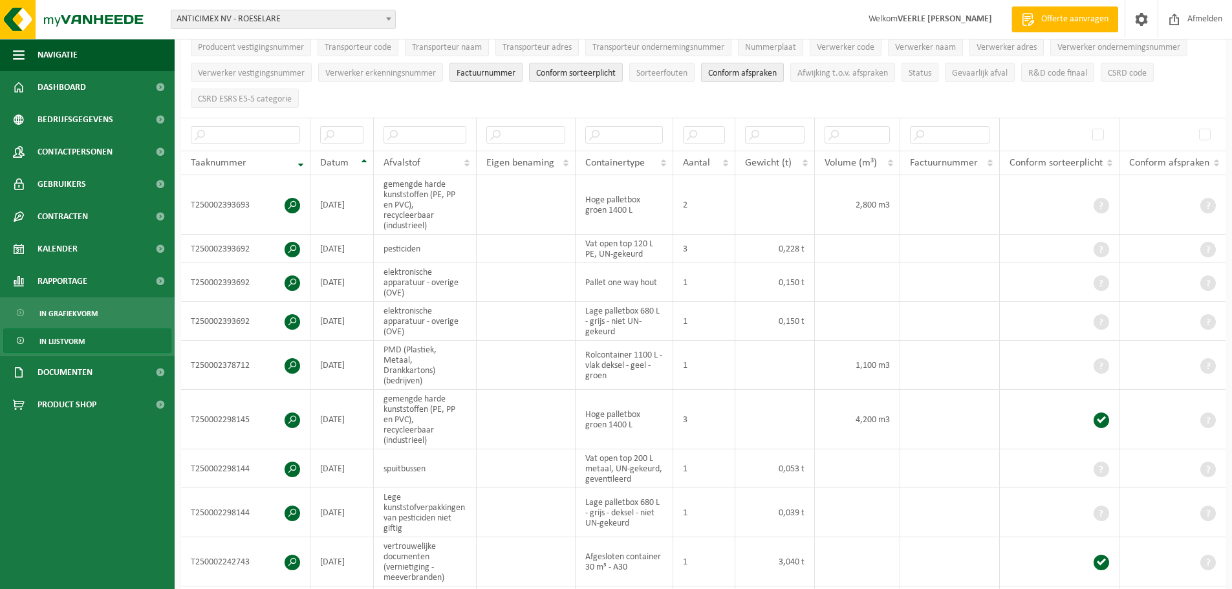
scroll to position [0, 0]
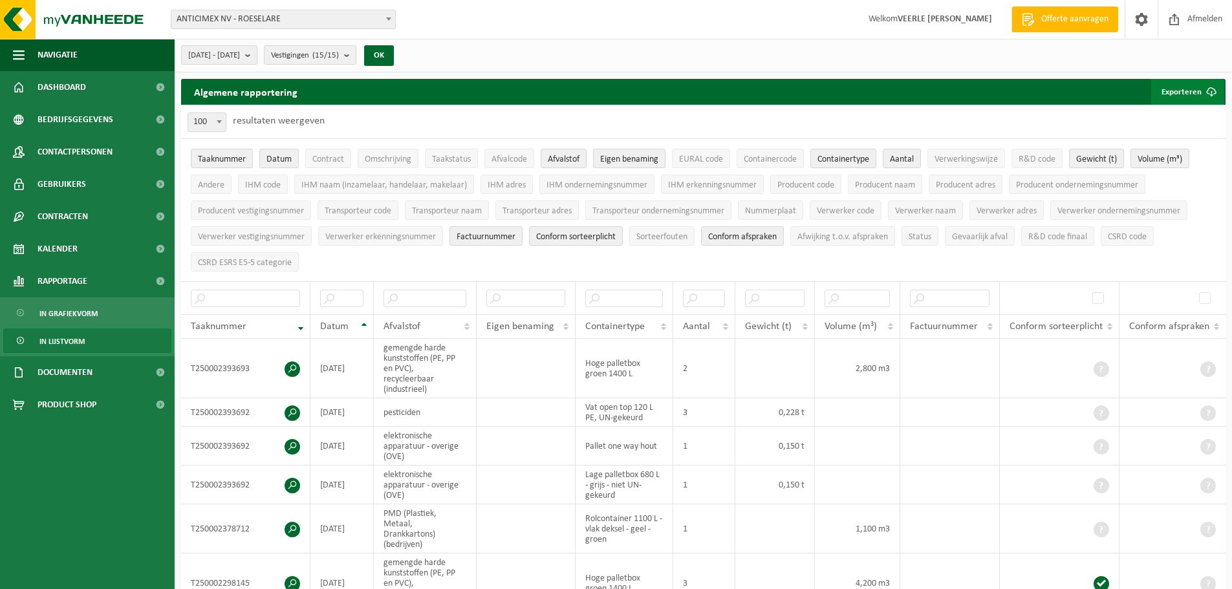
click at [1188, 86] on button "Exporteren" at bounding box center [1187, 92] width 73 height 26
click at [1170, 116] on link "Enkel mijn selectie" at bounding box center [1165, 118] width 117 height 26
